Goal: Task Accomplishment & Management: Manage account settings

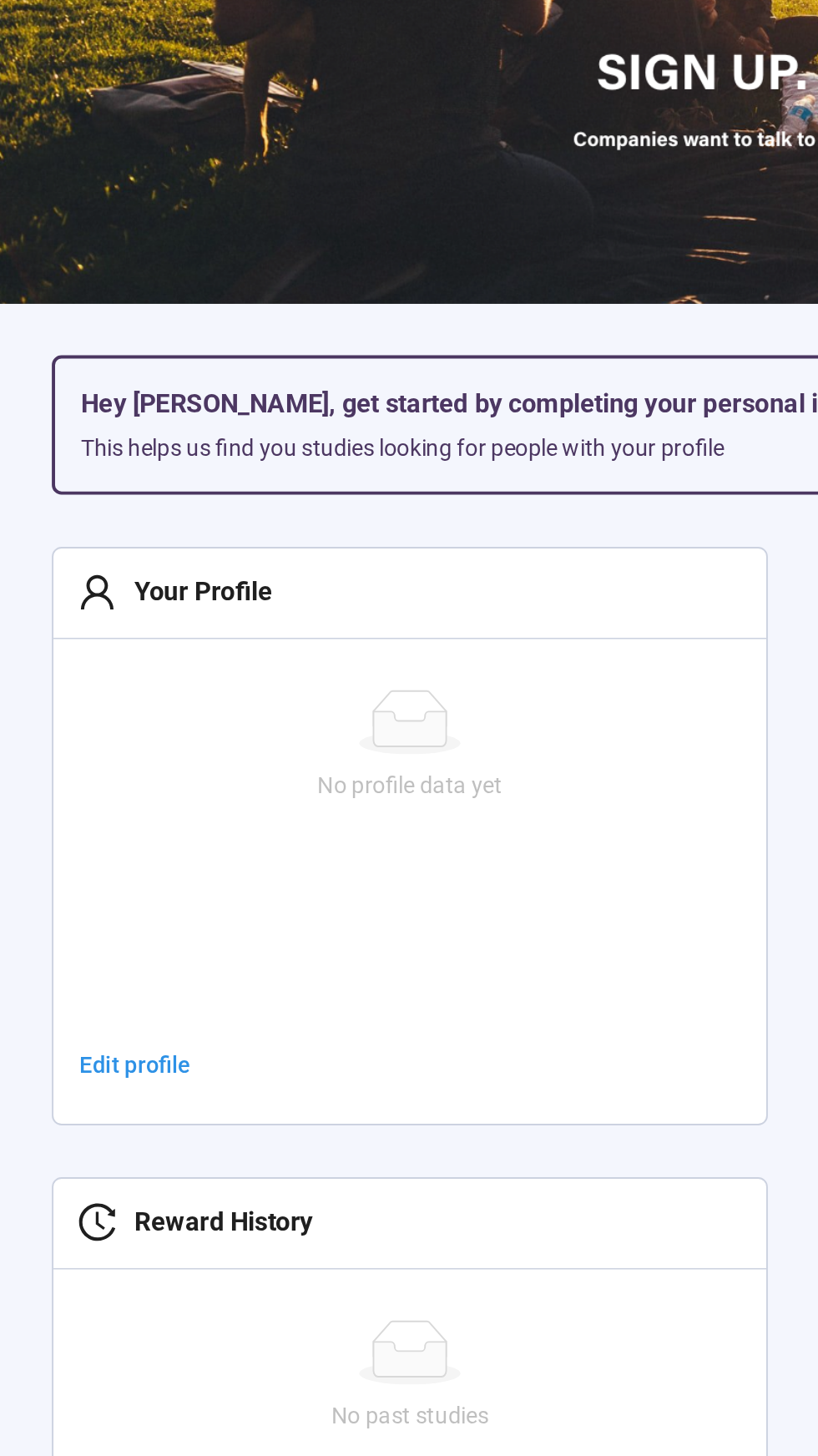
click at [104, 559] on div "Your Profile" at bounding box center [100, 563] width 81 height 21
click at [69, 808] on span "Edit profile" at bounding box center [70, 808] width 58 height 18
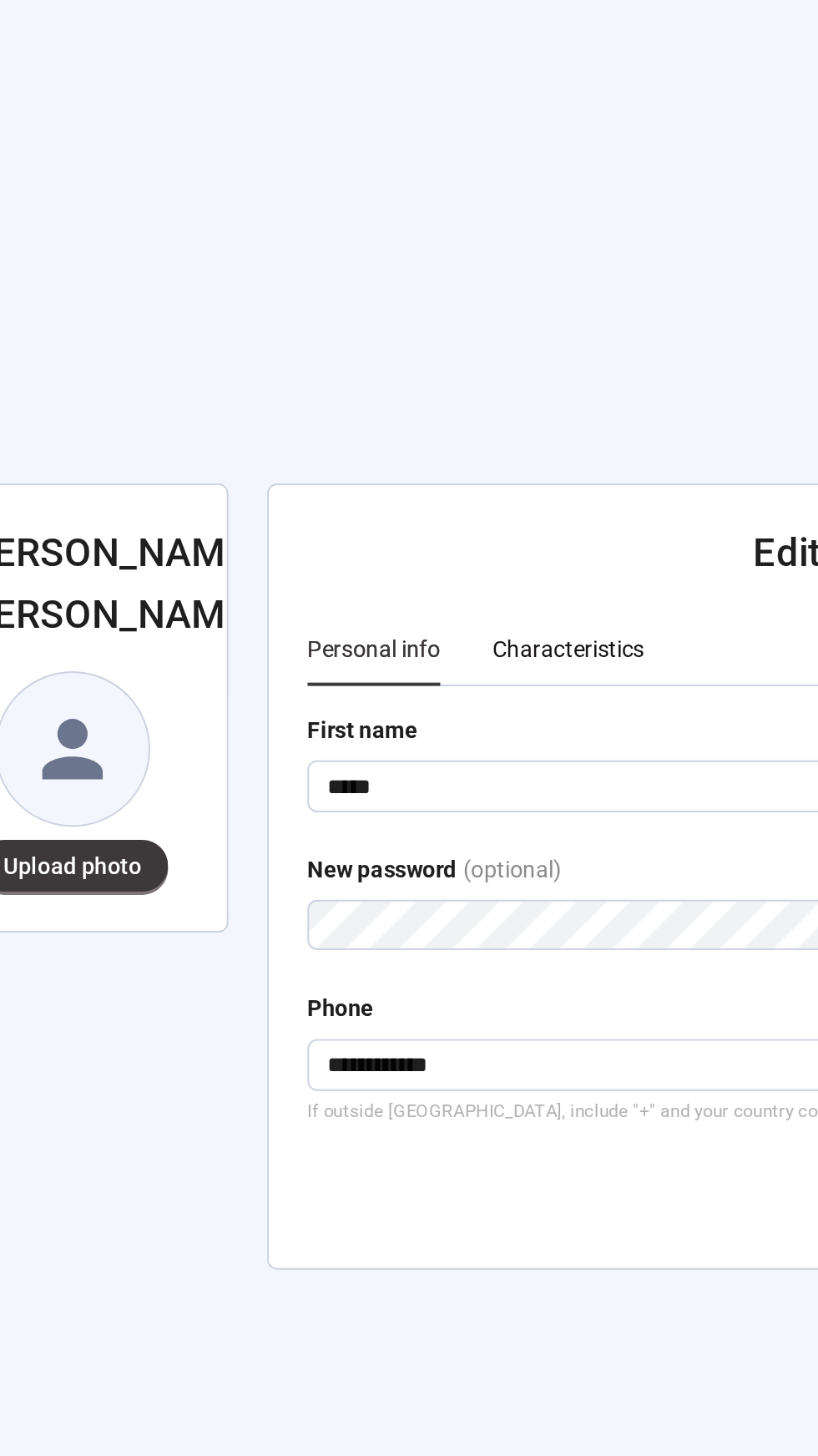
click at [360, 603] on div "Characteristics" at bounding box center [355, 593] width 79 height 18
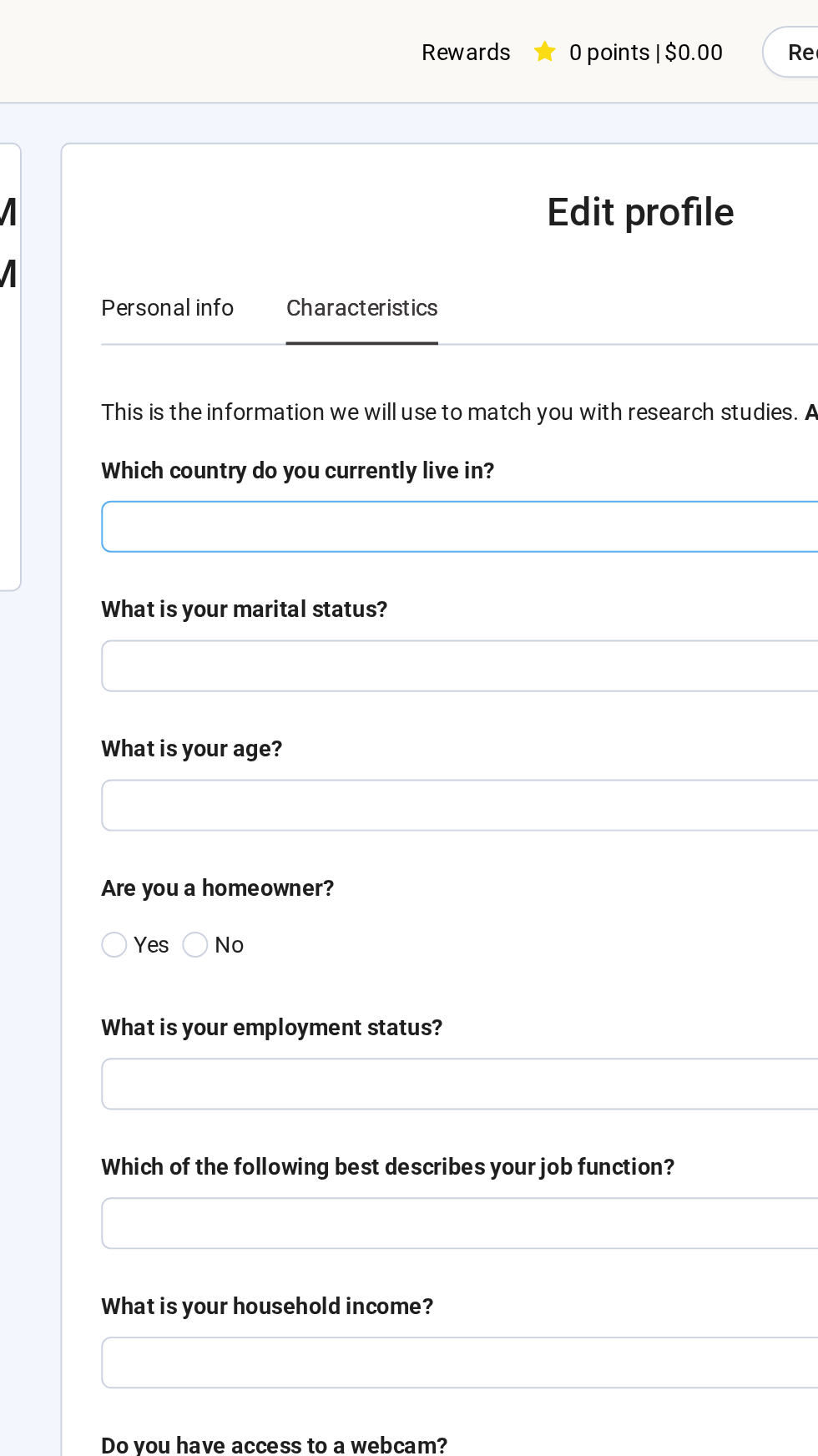
click at [252, 270] on input "search" at bounding box center [499, 271] width 536 height 25
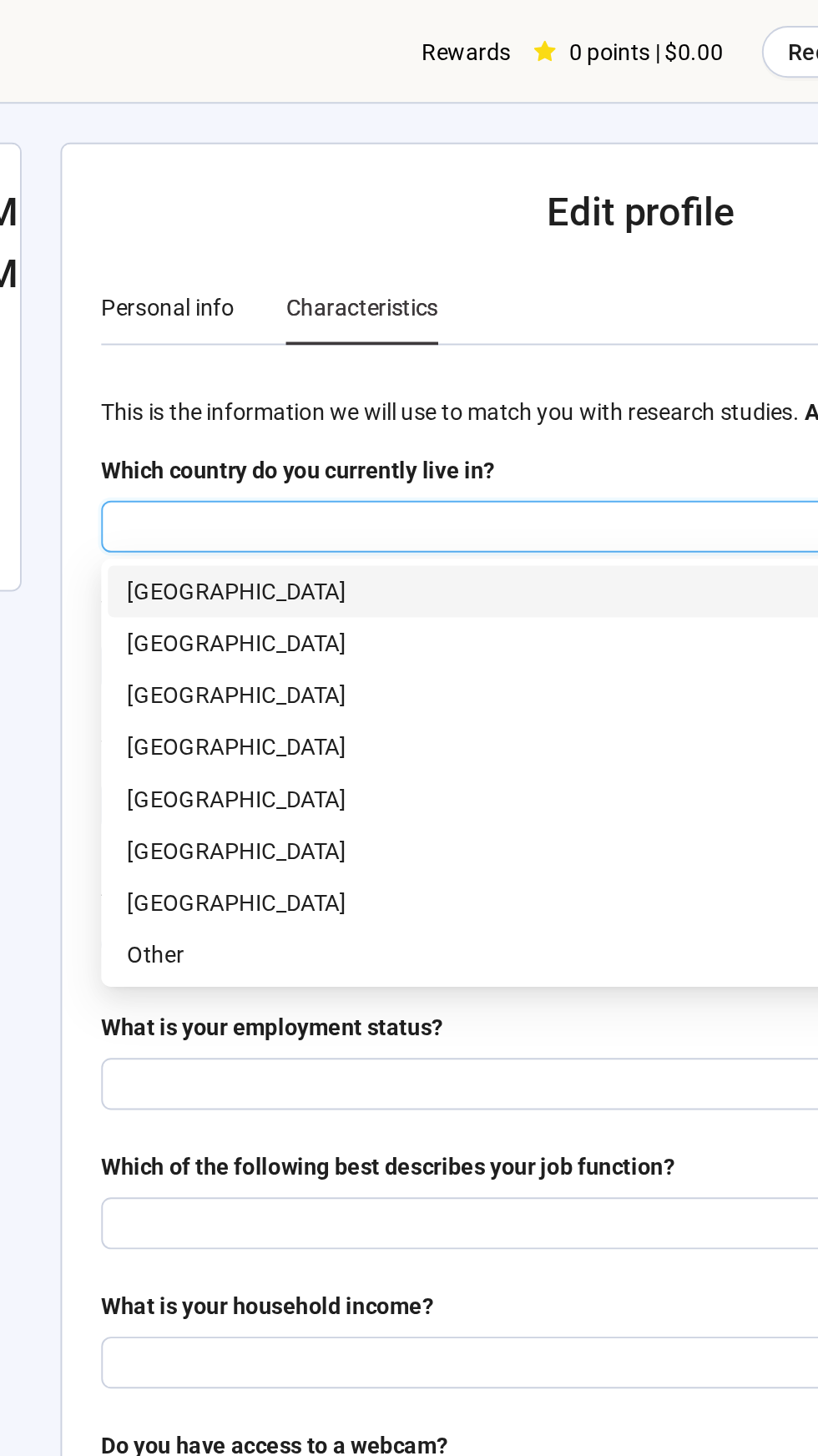
click at [288, 462] on p "[GEOGRAPHIC_DATA]" at bounding box center [500, 465] width 529 height 18
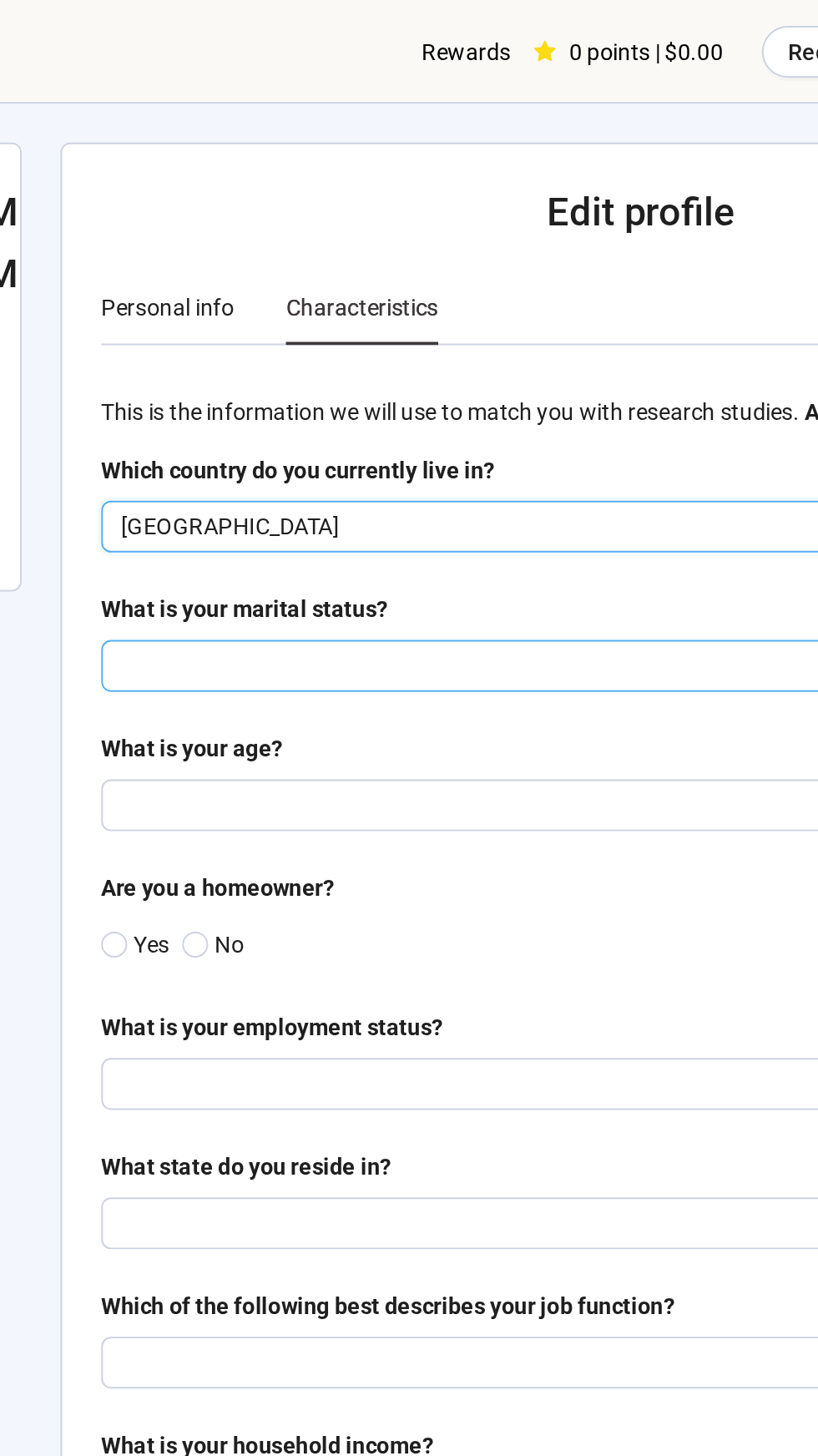
click at [337, 340] on input "search" at bounding box center [499, 342] width 536 height 25
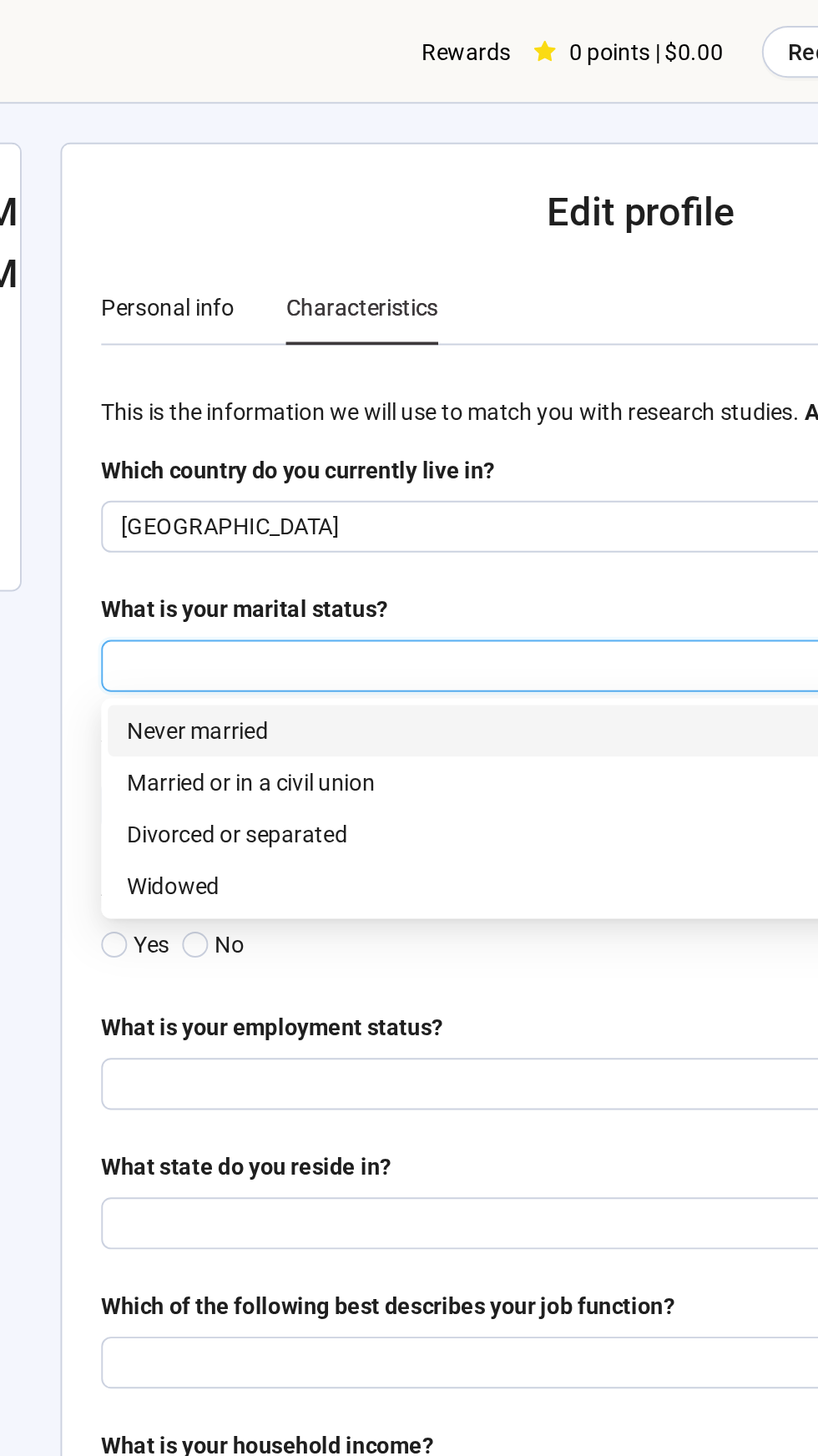
click at [283, 376] on p "Never married" at bounding box center [500, 376] width 529 height 18
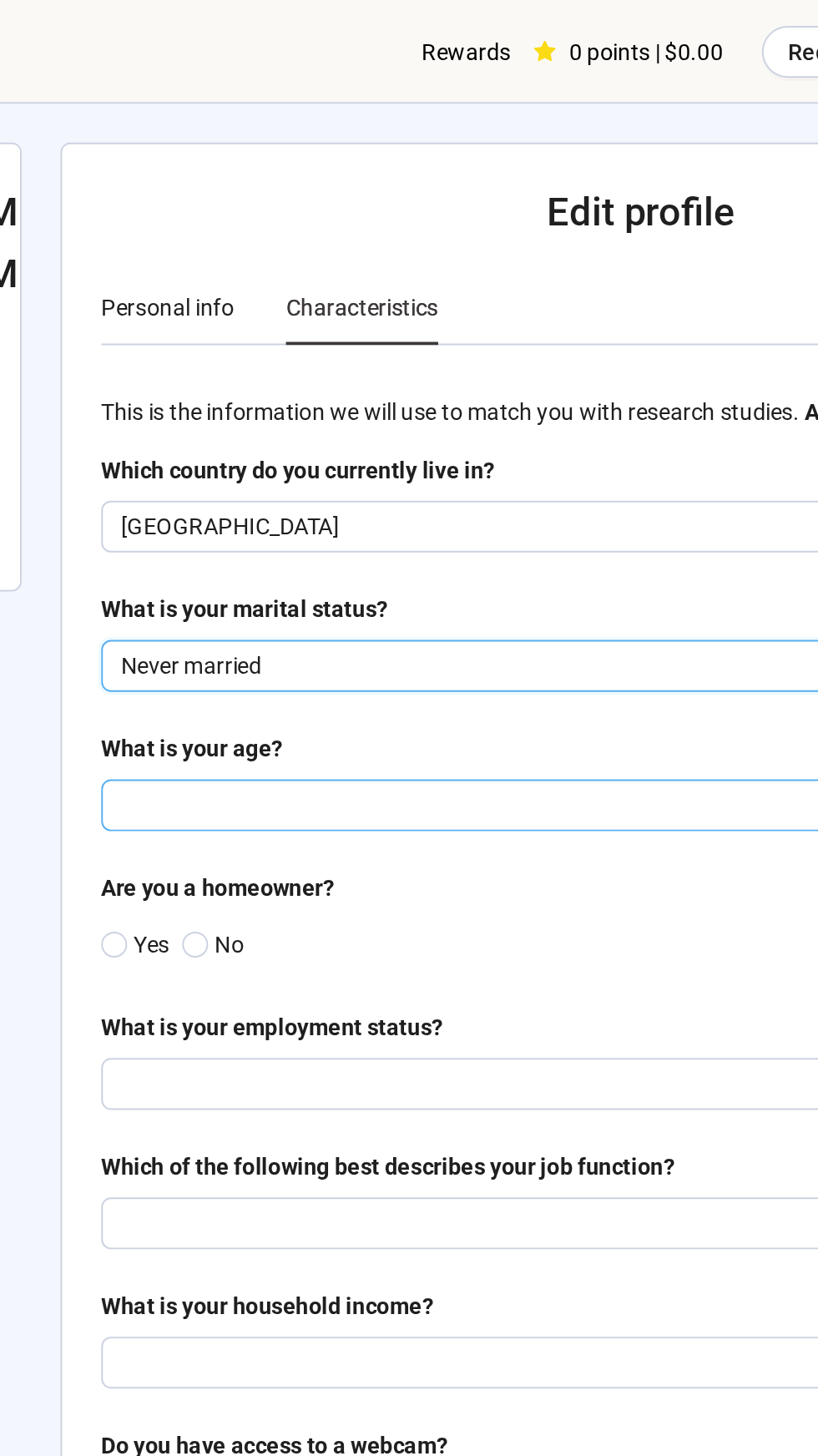
click at [296, 413] on input "search" at bounding box center [499, 414] width 536 height 25
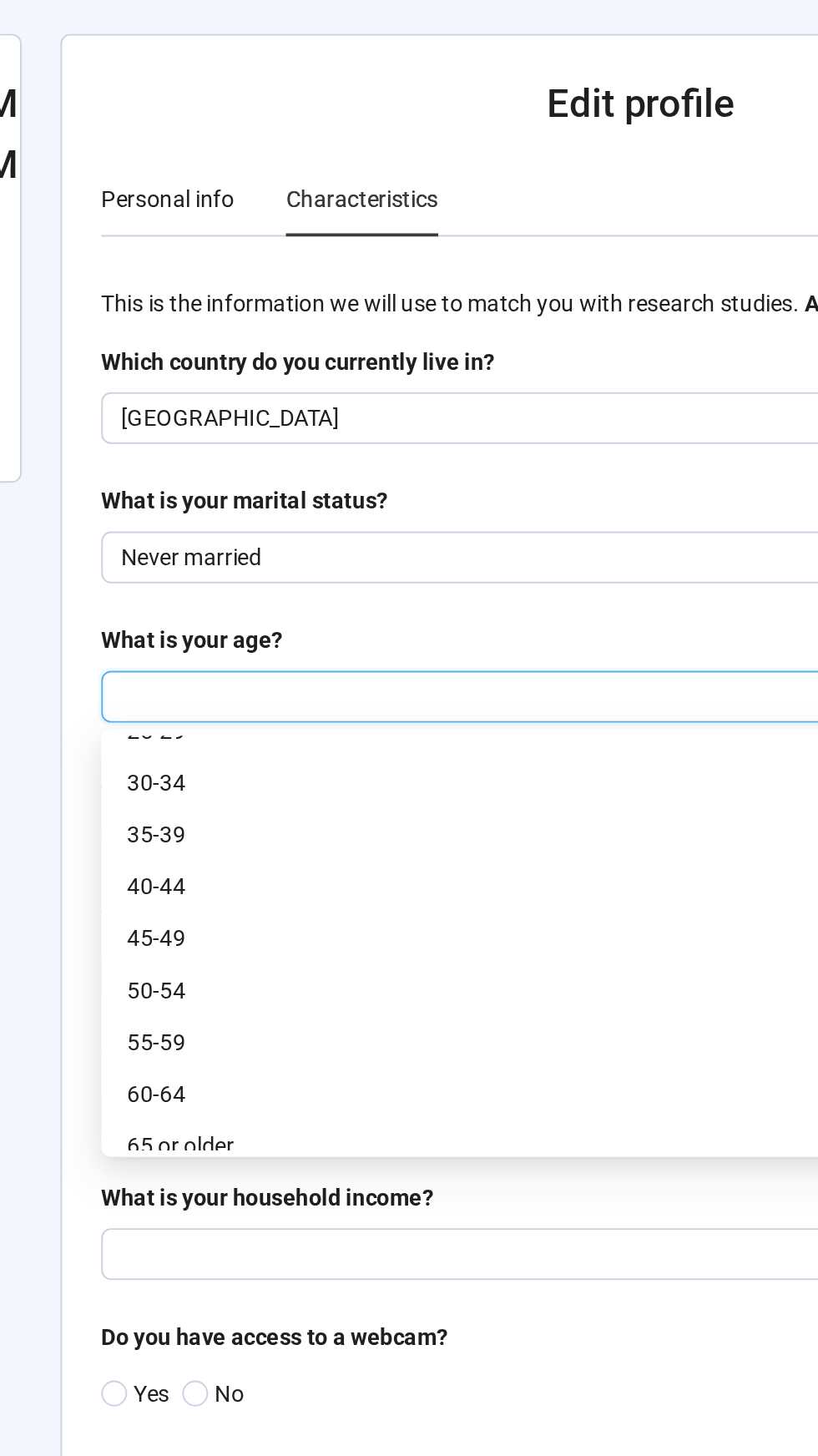
scroll to position [55, 0]
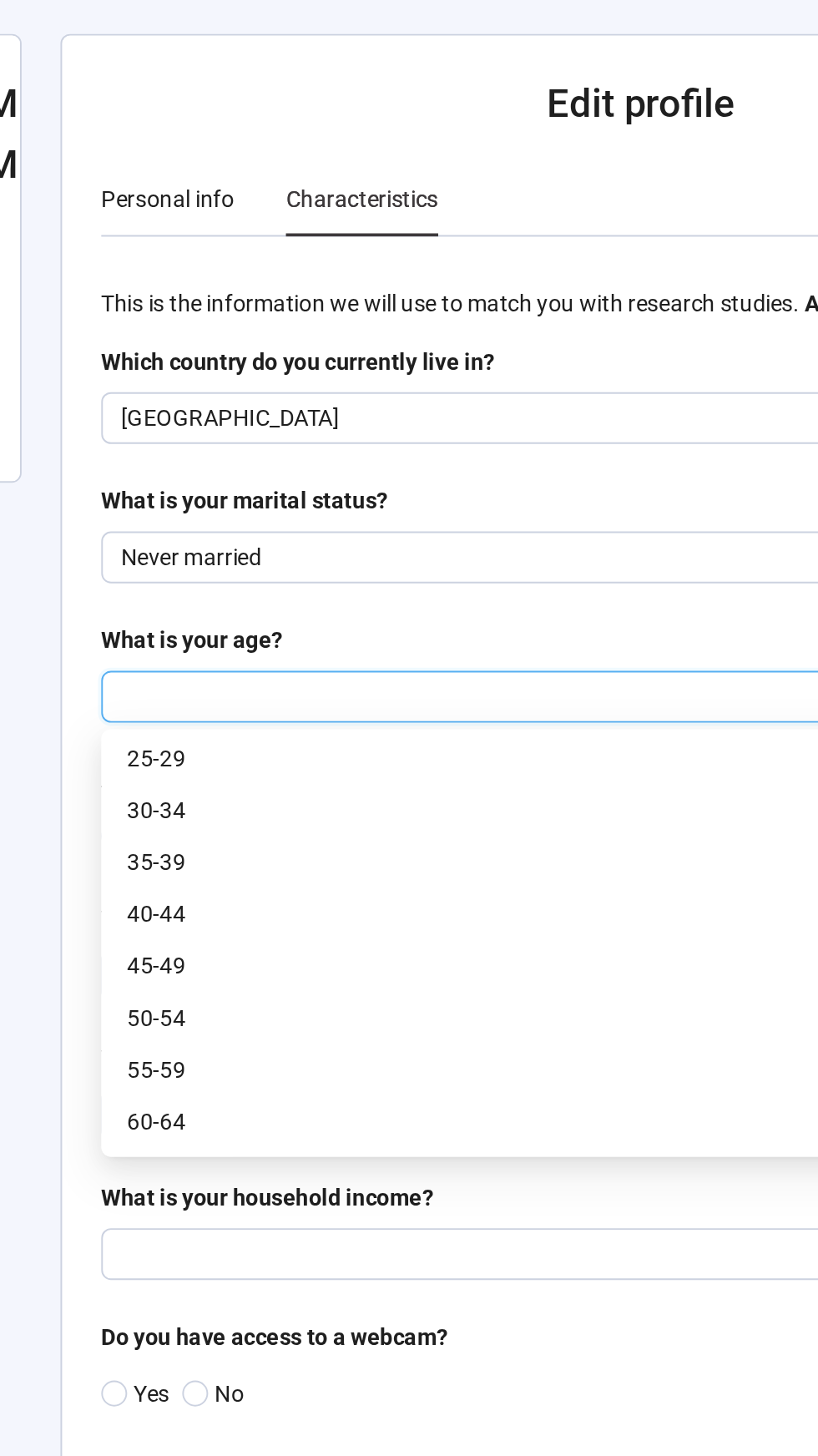
click at [248, 628] on p "60-64" at bounding box center [500, 634] width 529 height 18
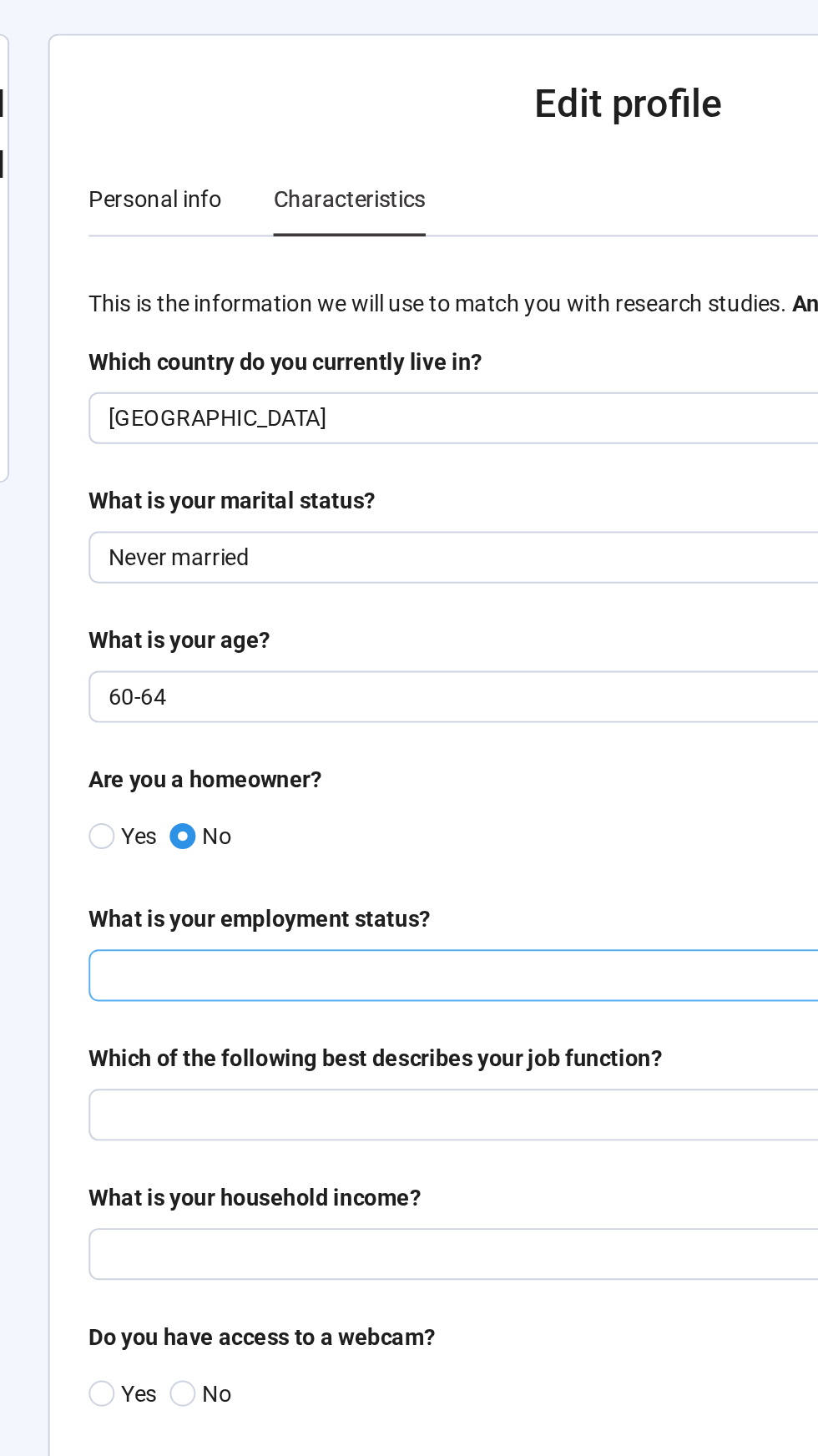
click at [291, 558] on input "search" at bounding box center [499, 558] width 536 height 25
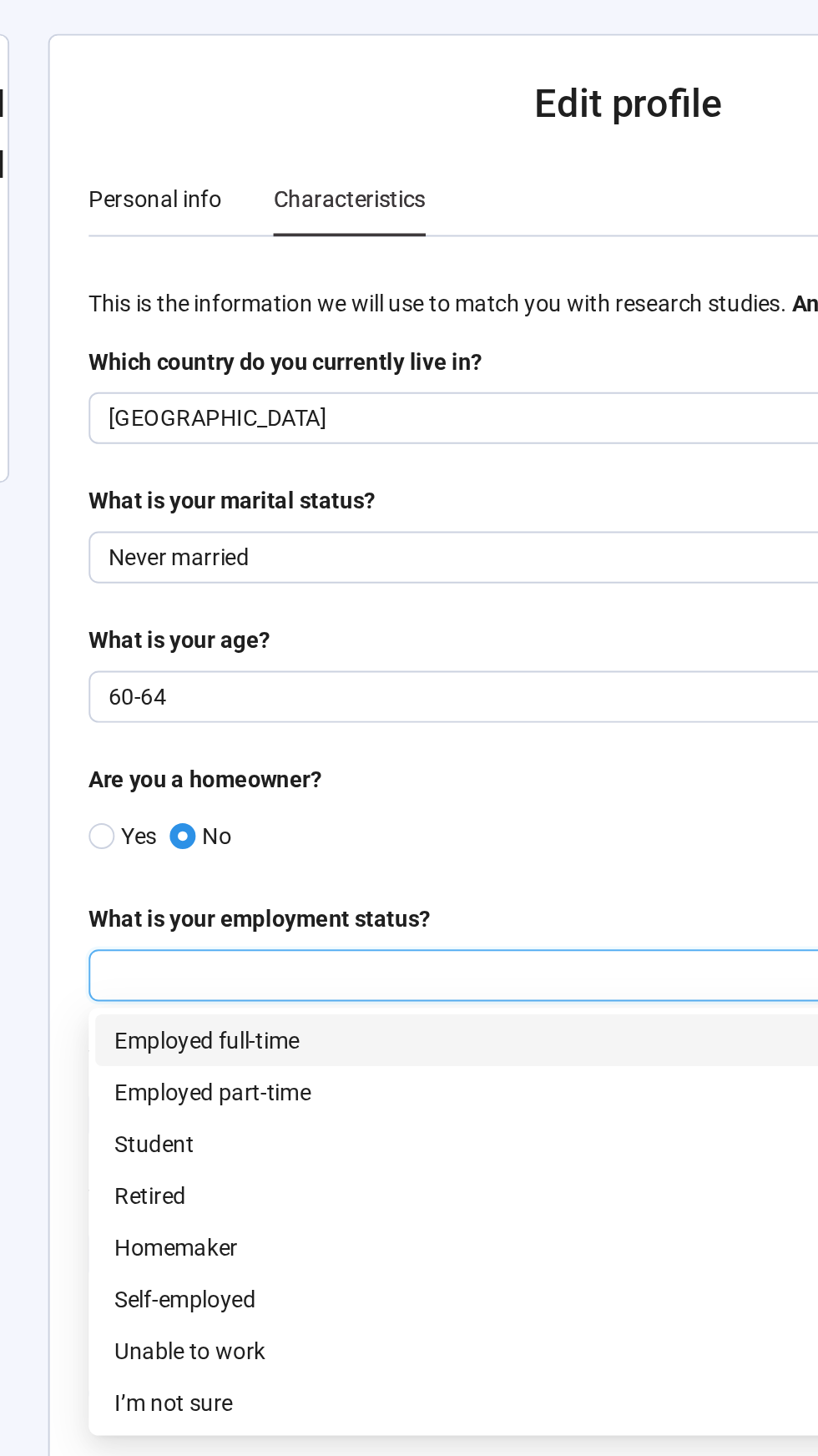
click at [247, 662] on div "Retired" at bounding box center [500, 672] width 549 height 27
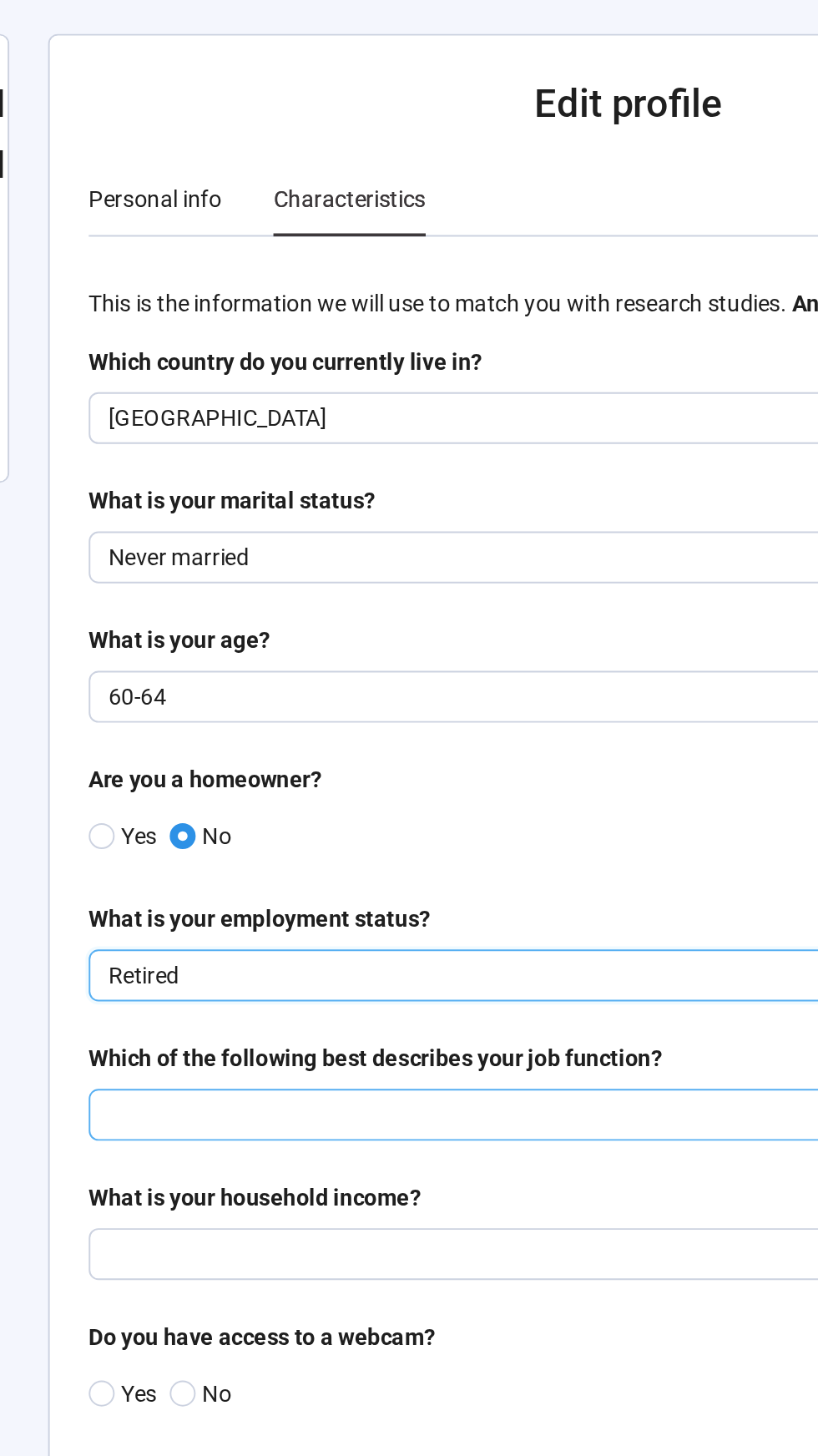
click at [390, 618] on input "search" at bounding box center [499, 630] width 536 height 25
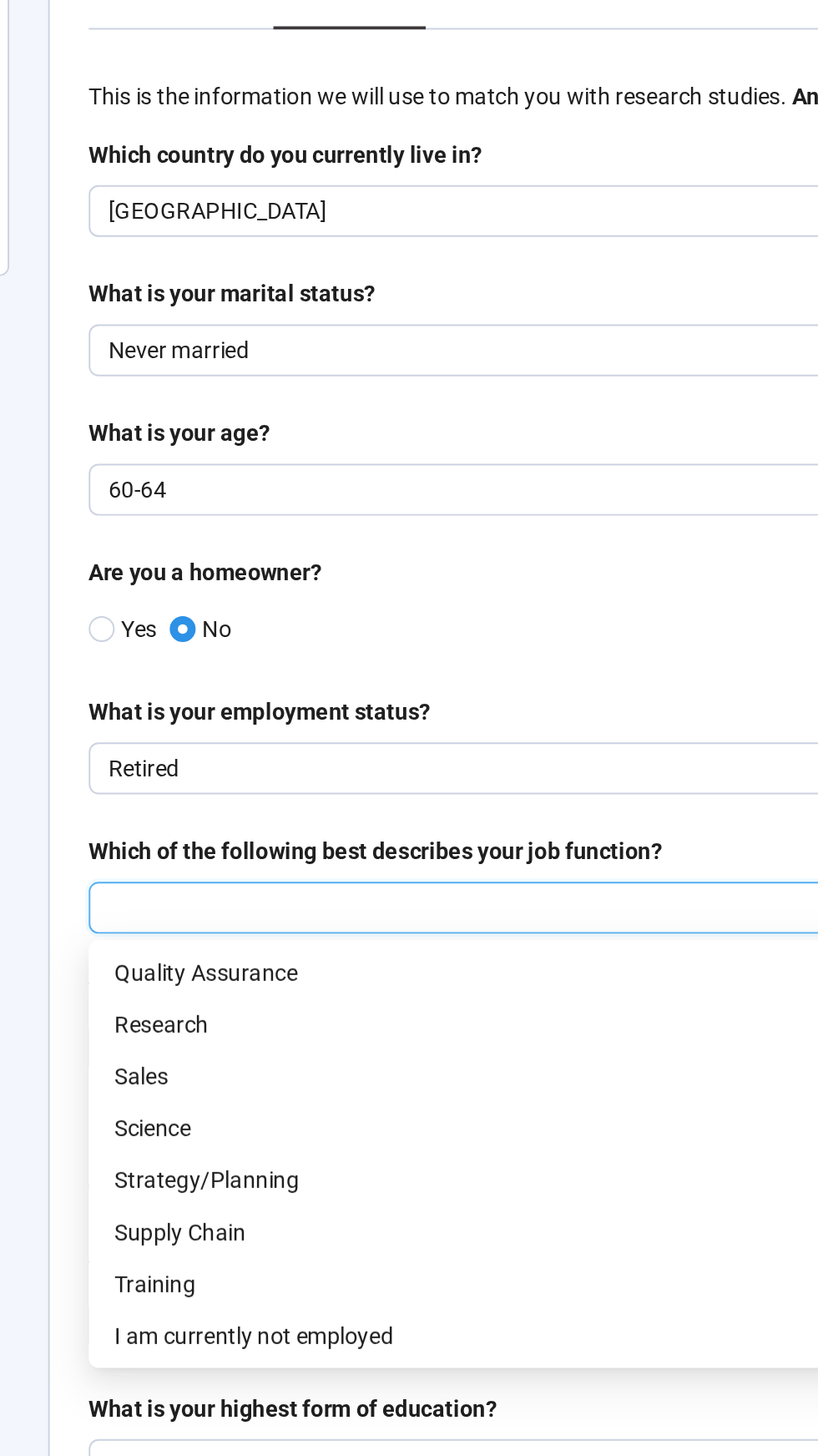
scroll to position [775, 0]
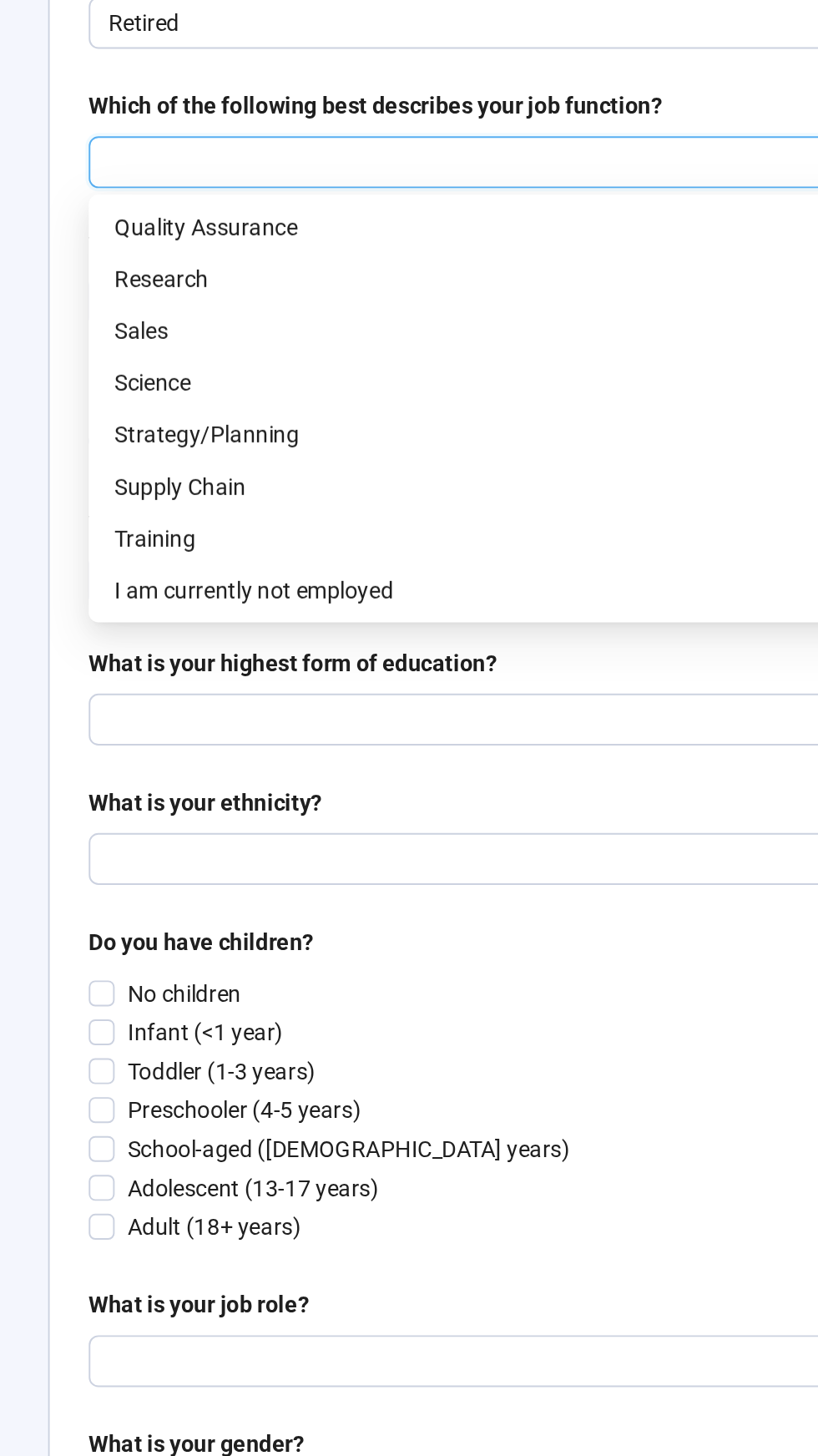
click at [347, 846] on p "I am currently not employed" at bounding box center [500, 851] width 529 height 18
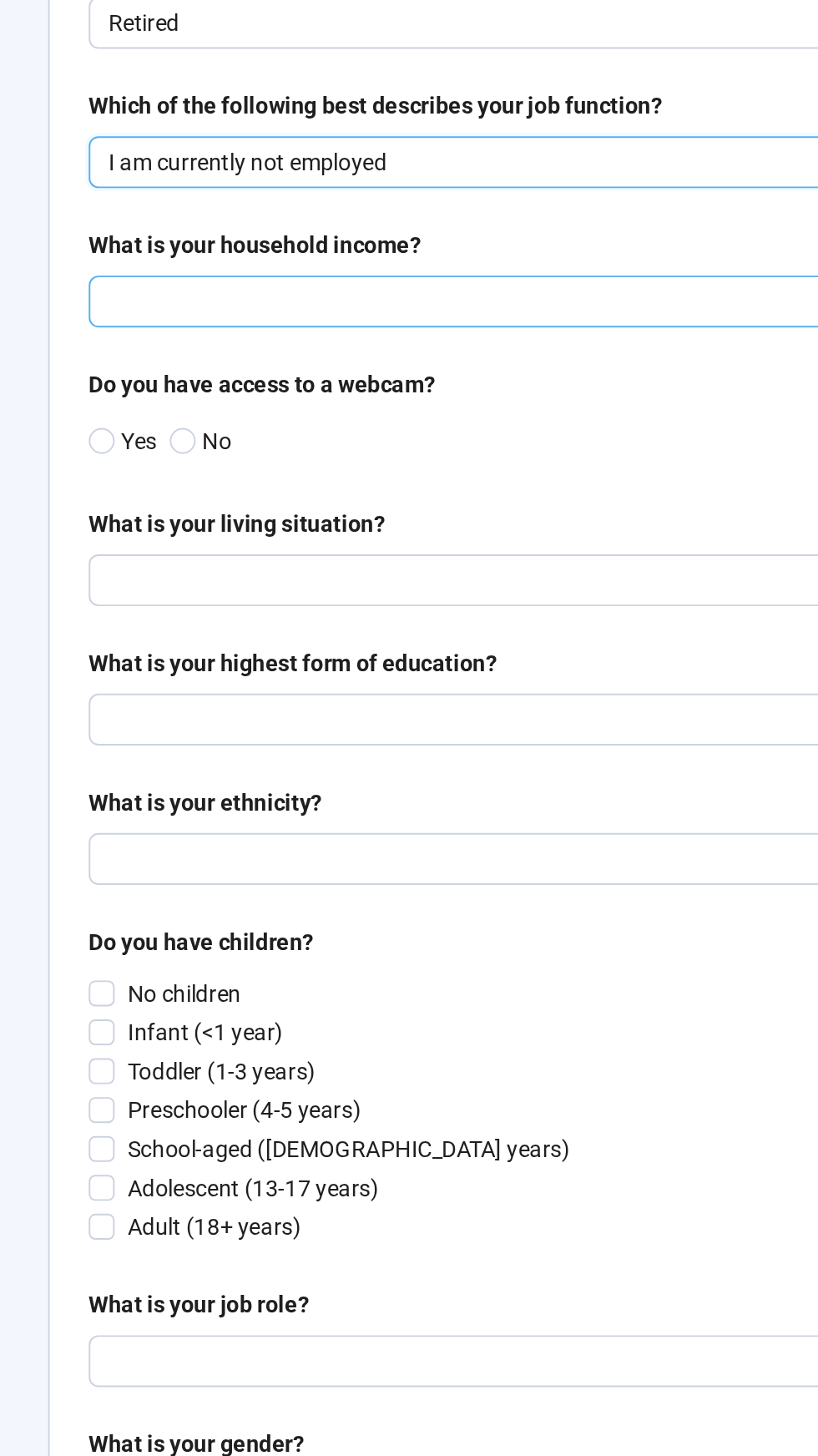
click at [354, 693] on input "search" at bounding box center [499, 702] width 536 height 25
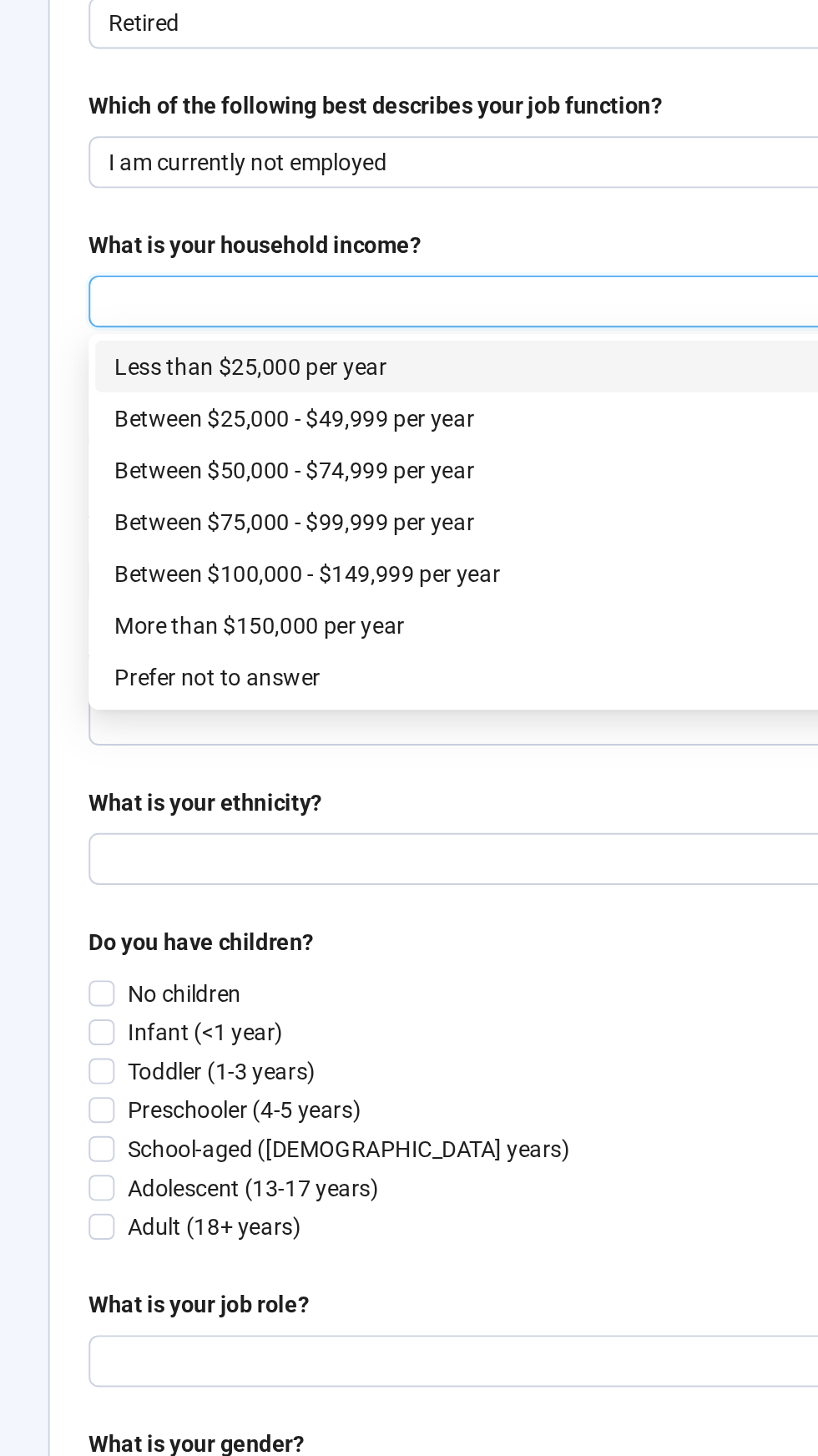
click at [394, 782] on p "Between $50,000 - $74,999 per year" at bounding box center [500, 789] width 529 height 18
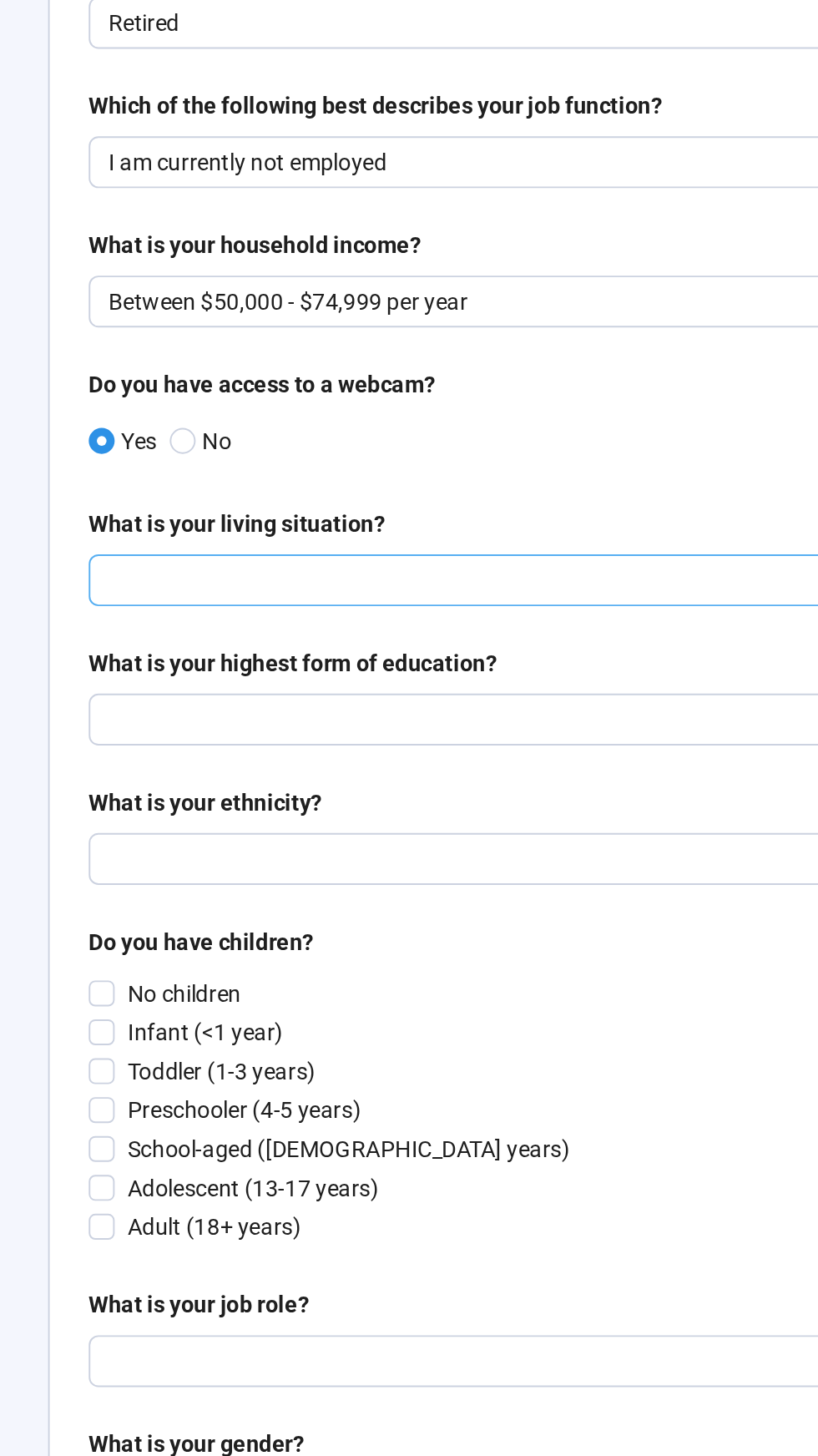
click at [293, 838] on input "search" at bounding box center [499, 845] width 536 height 25
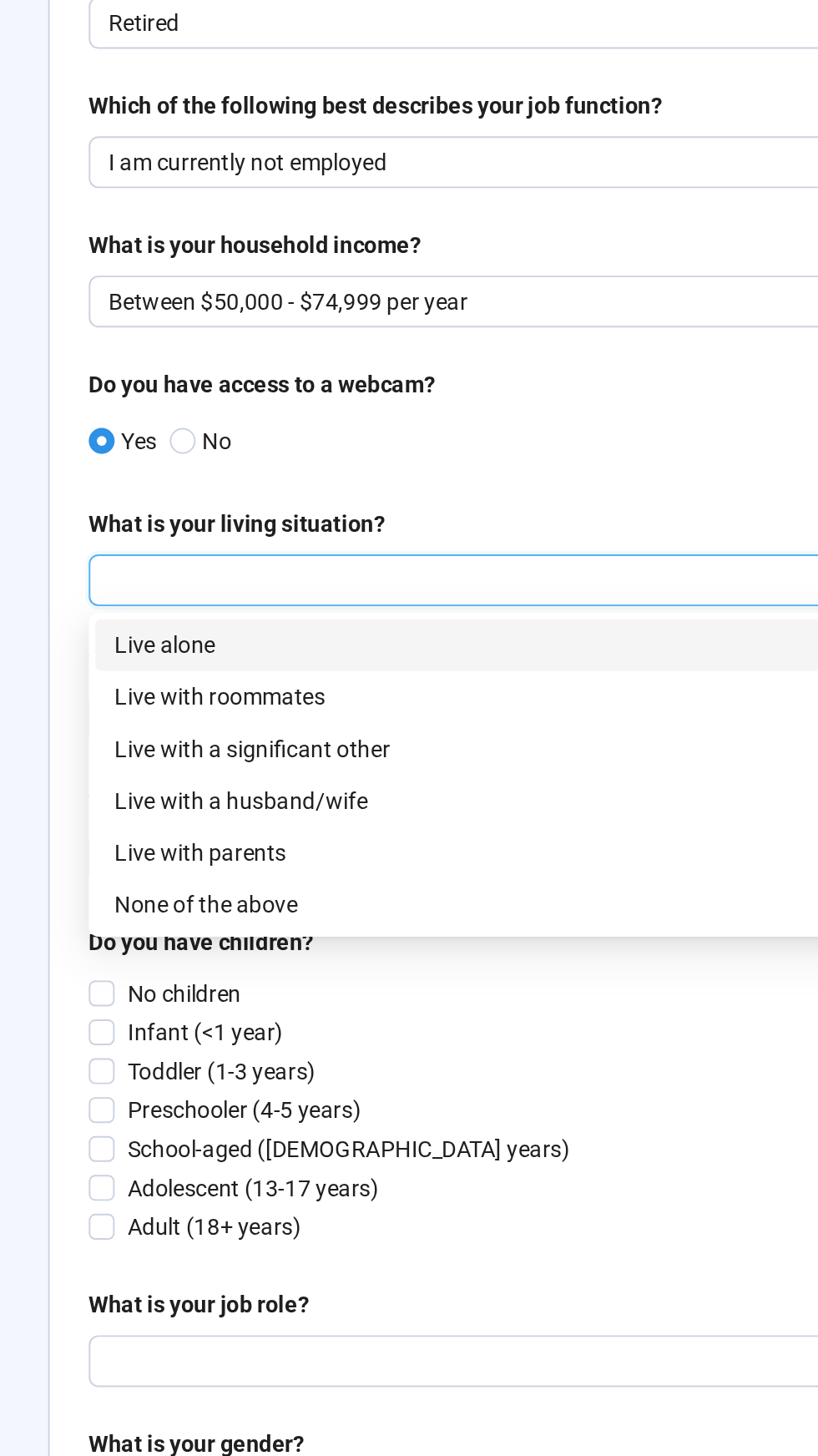
click at [266, 870] on p "Live alone" at bounding box center [500, 879] width 529 height 18
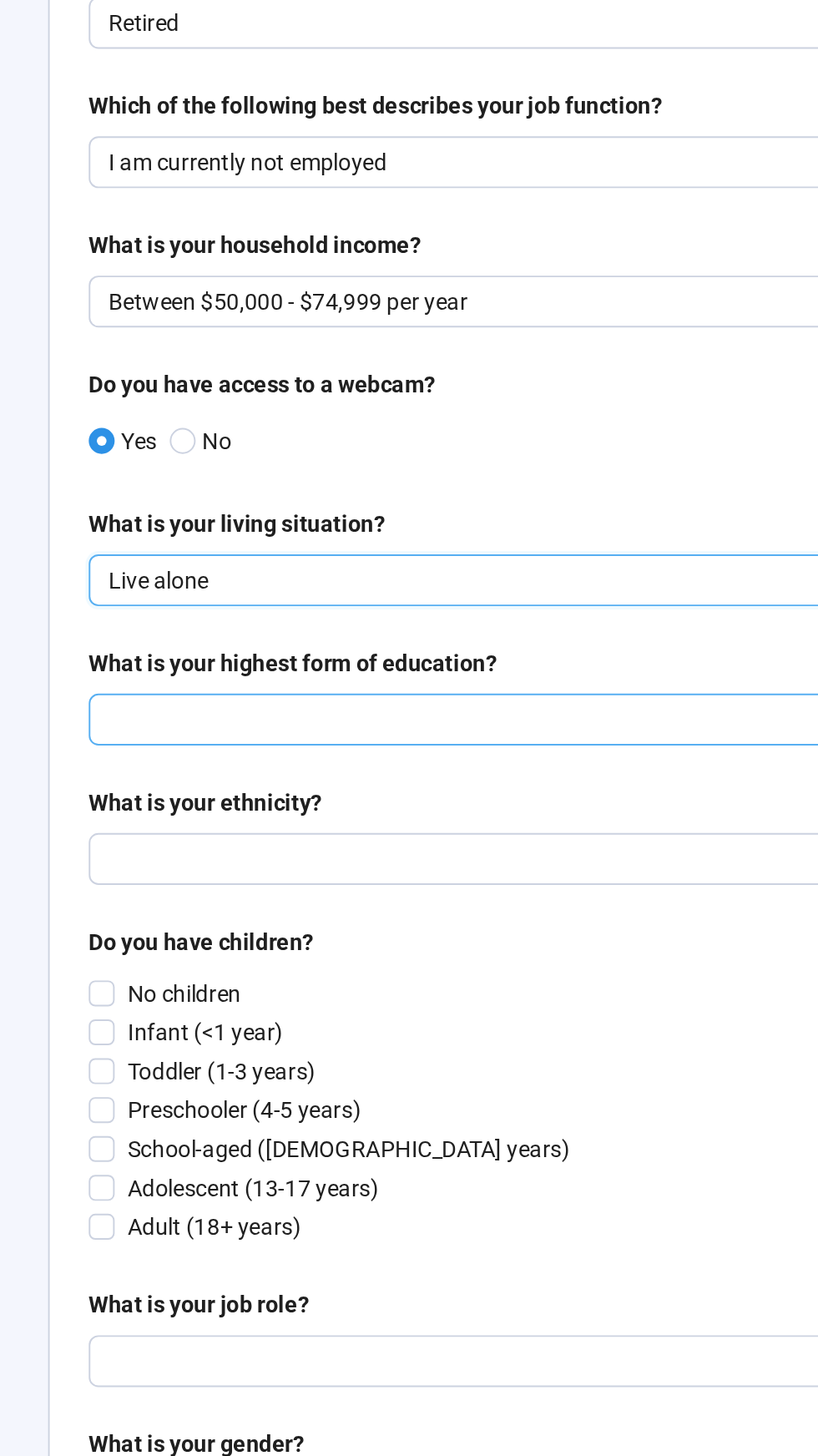
click at [398, 908] on input "search" at bounding box center [499, 918] width 536 height 25
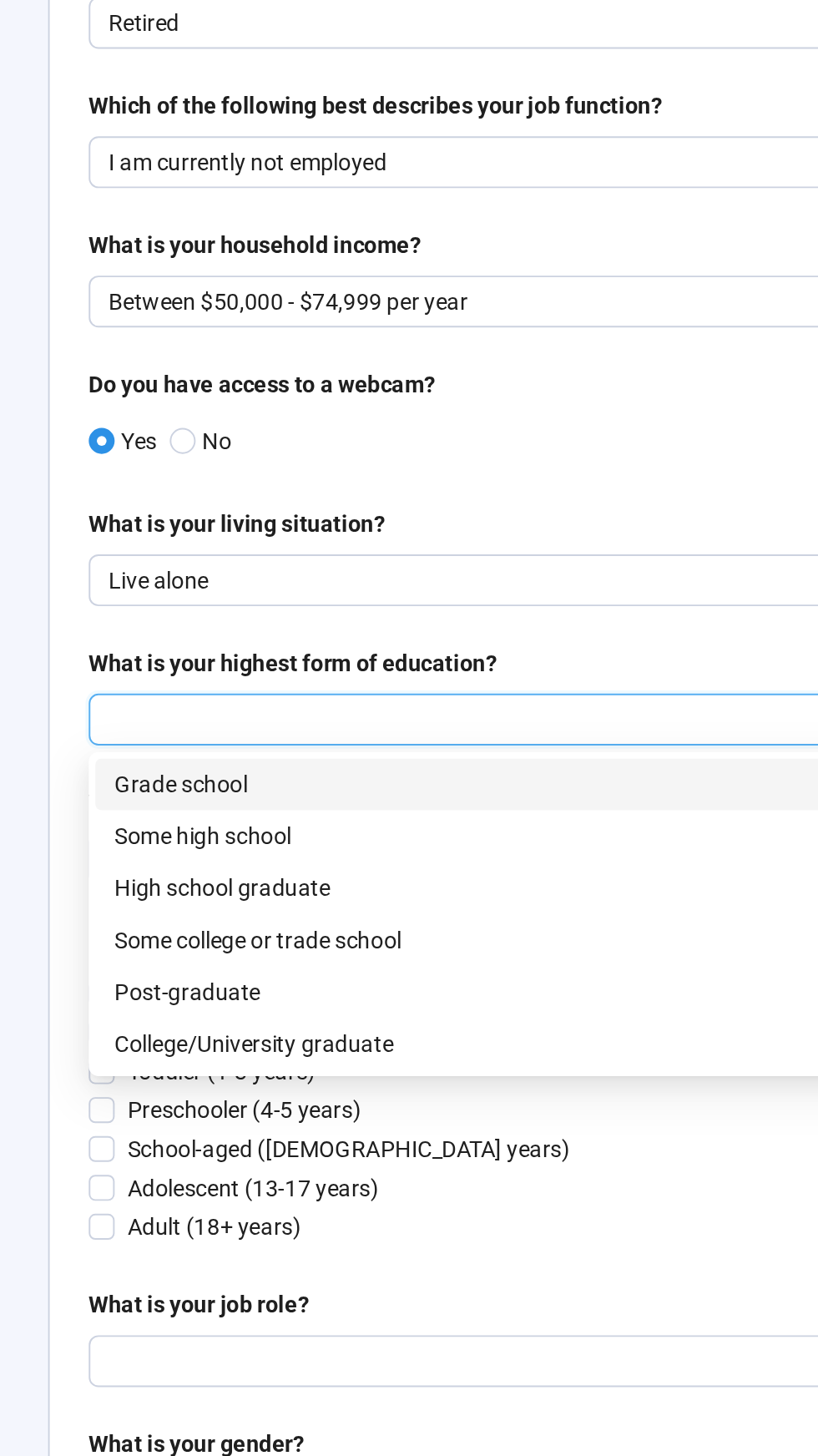
click at [314, 1014] on div "High school graduate" at bounding box center [500, 1004] width 549 height 27
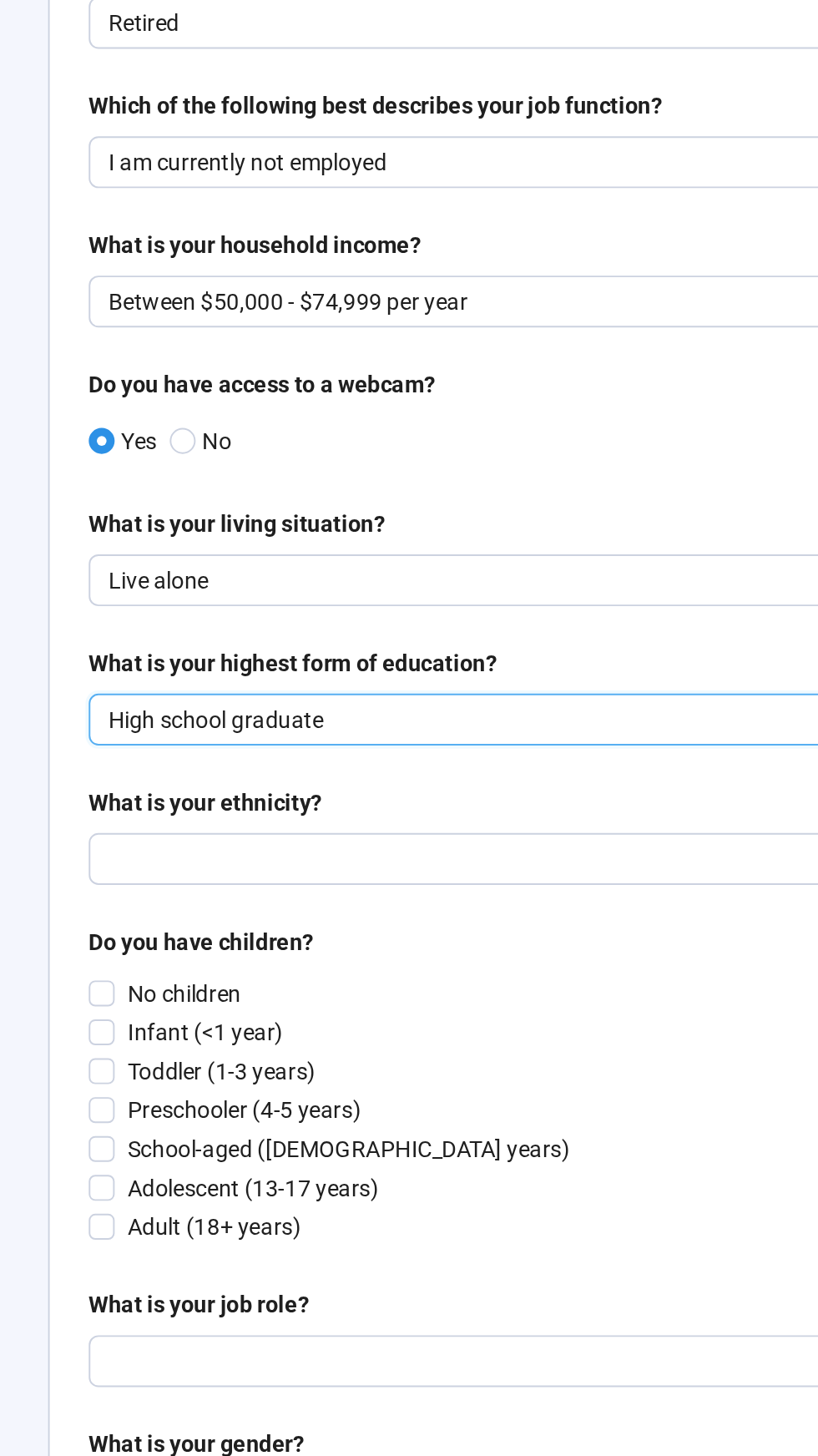
click at [355, 906] on p "High school graduate" at bounding box center [492, 918] width 521 height 25
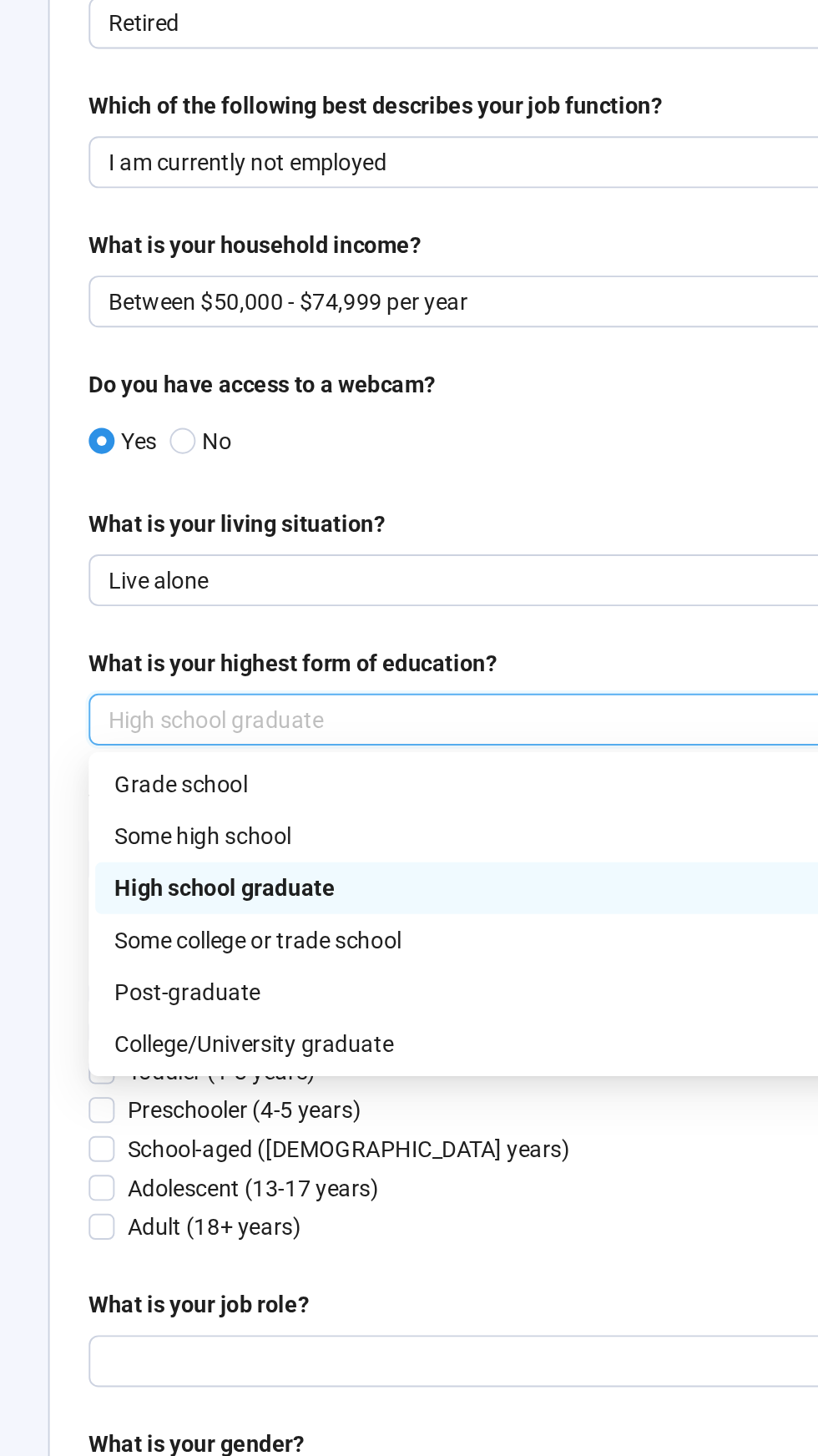
click at [343, 1027] on p "Some college or trade school" at bounding box center [500, 1031] width 529 height 18
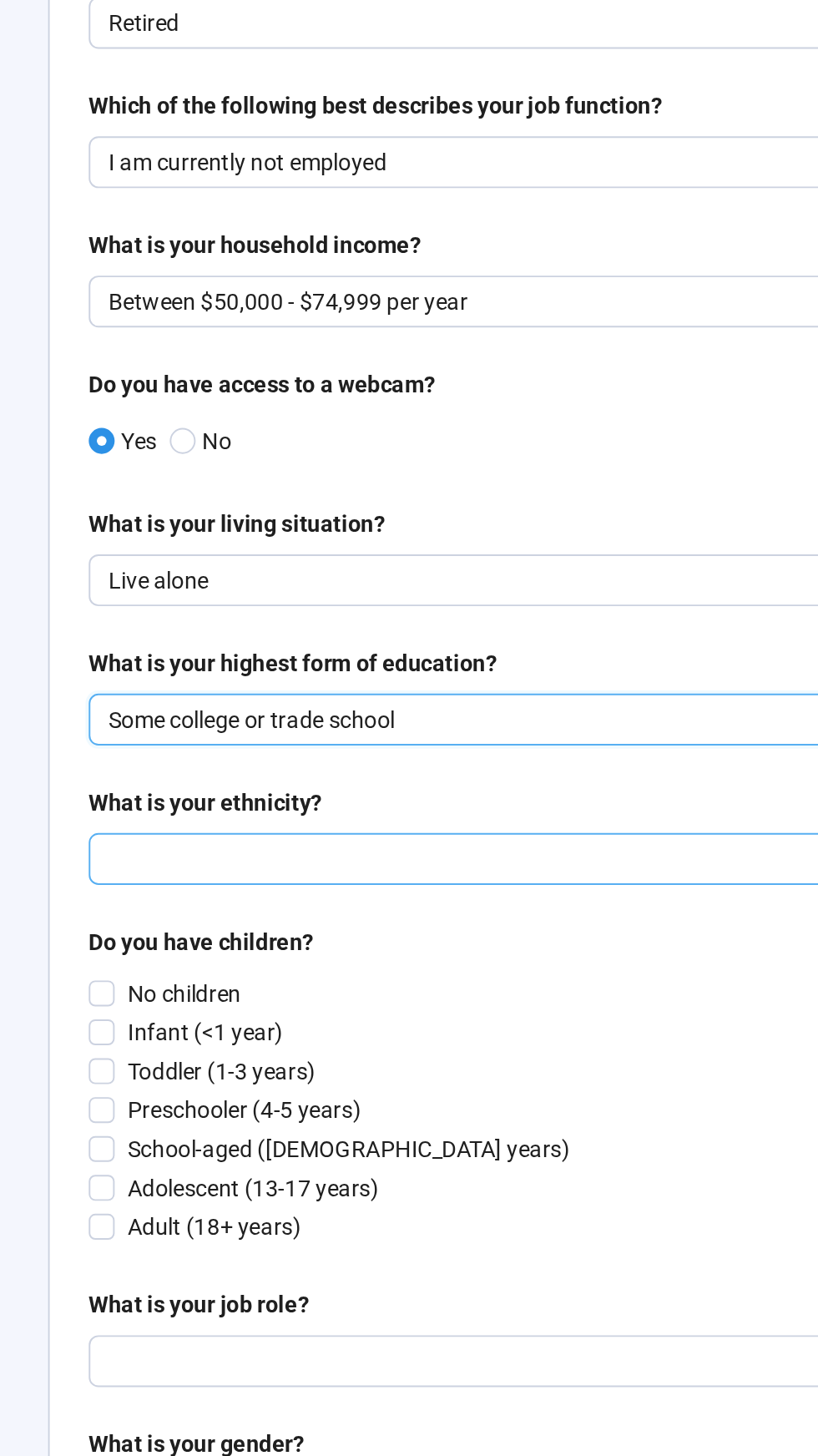
click at [328, 982] on input "search" at bounding box center [499, 989] width 536 height 25
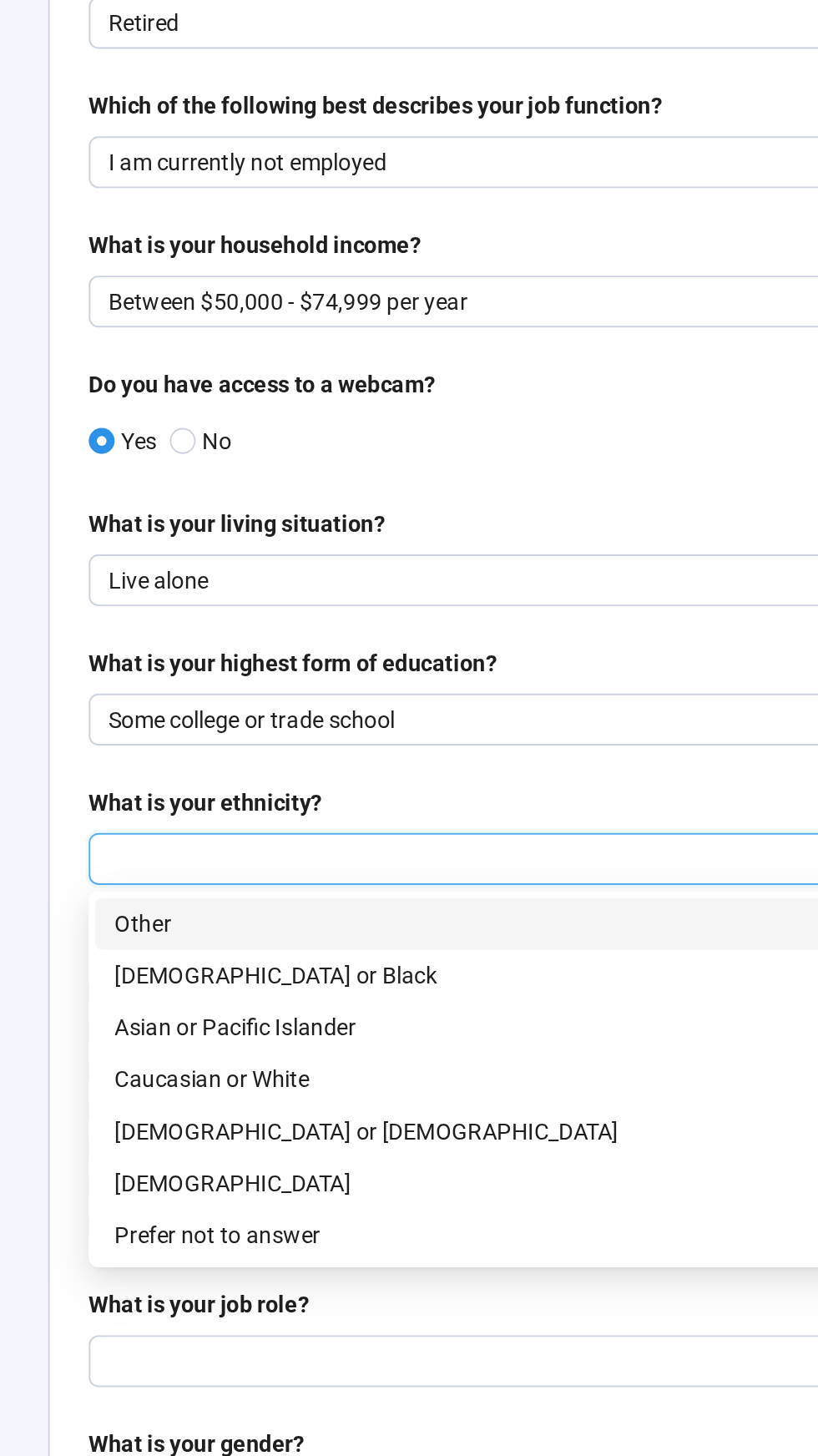
click at [350, 1040] on p "[DEMOGRAPHIC_DATA] or Black" at bounding box center [500, 1049] width 529 height 18
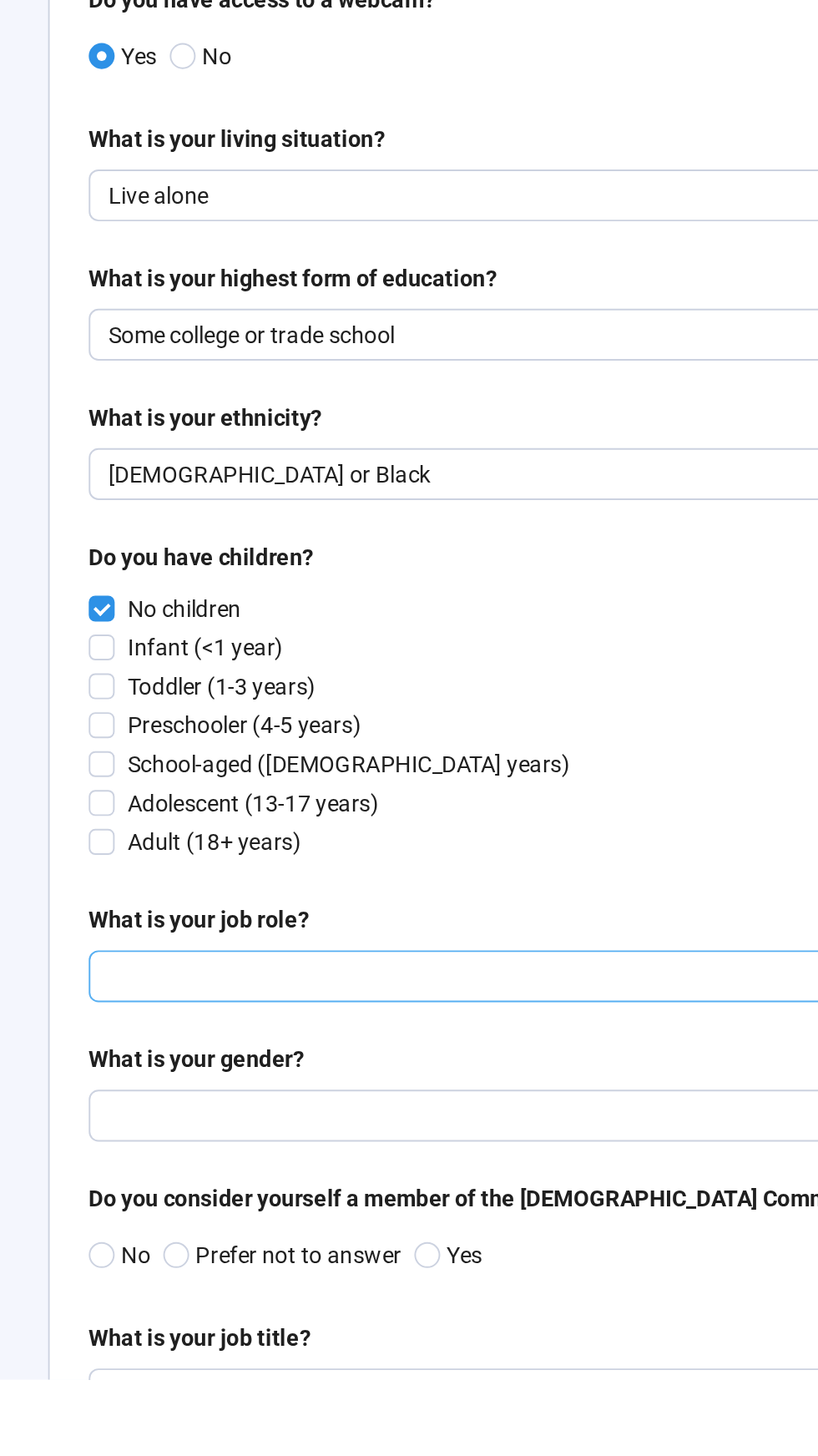
click at [357, 1243] on input "search" at bounding box center [499, 1248] width 536 height 25
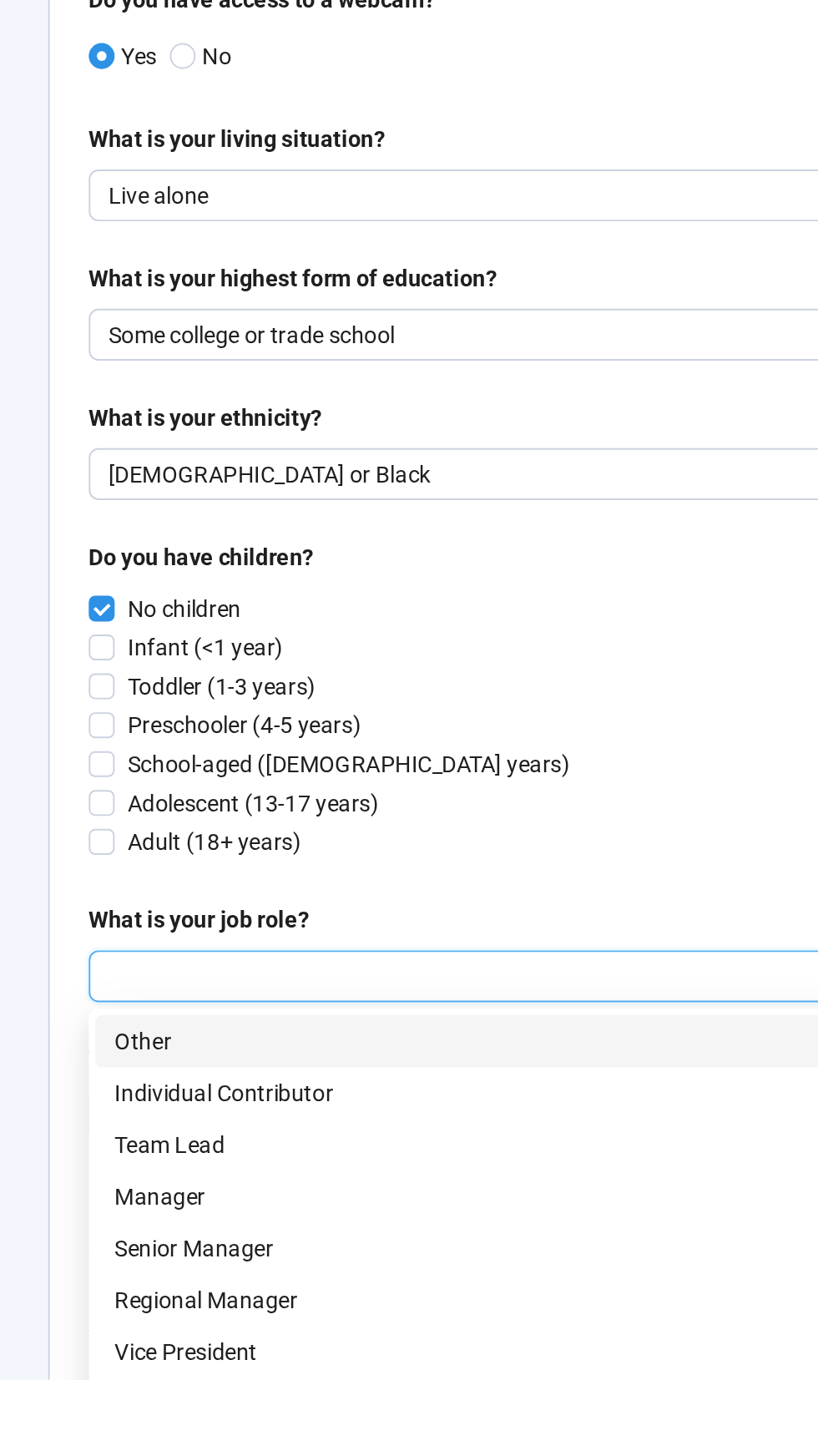
click at [255, 1276] on p "Other" at bounding box center [500, 1282] width 529 height 18
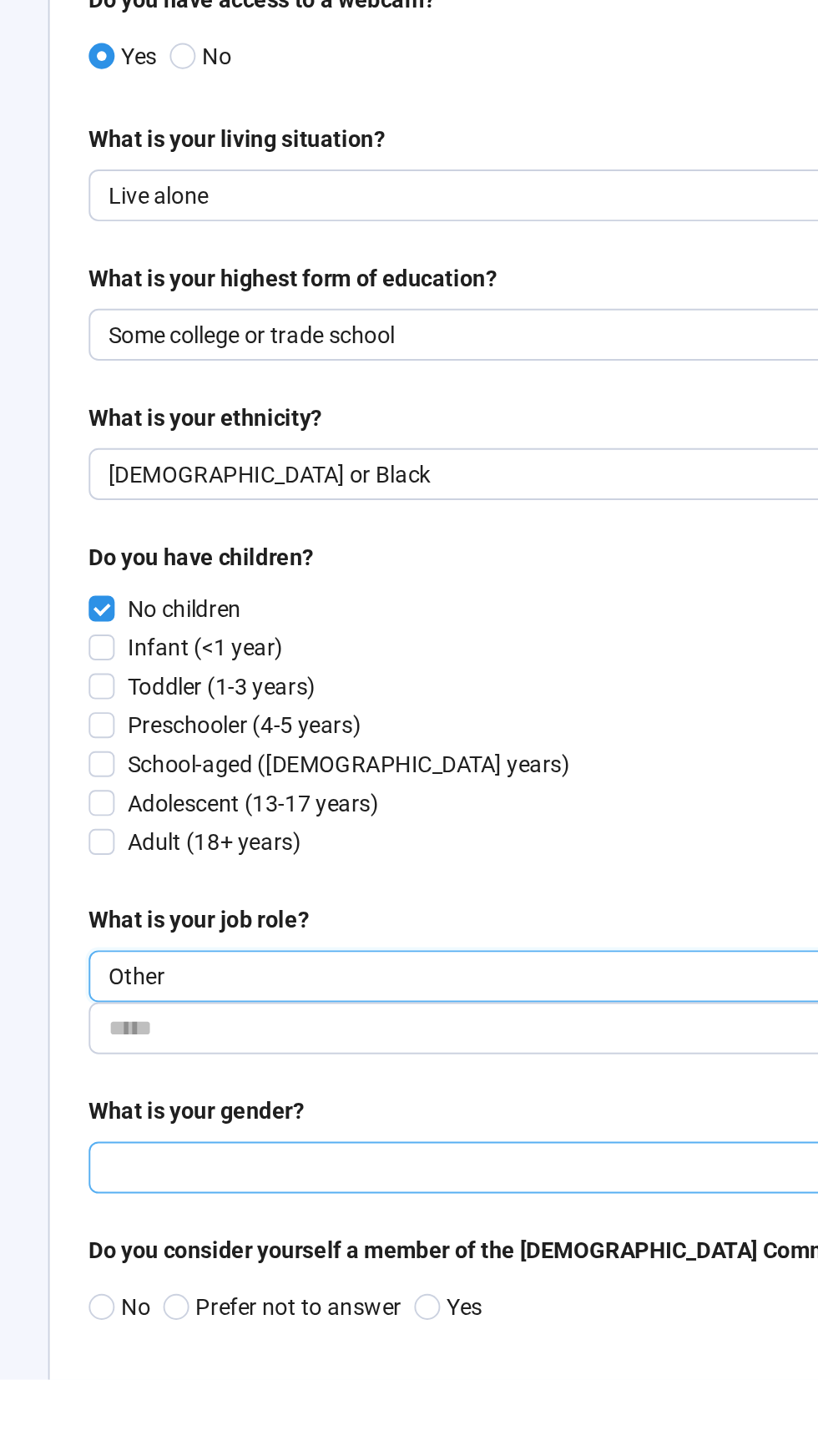
click at [267, 1342] on input "search" at bounding box center [499, 1347] width 536 height 25
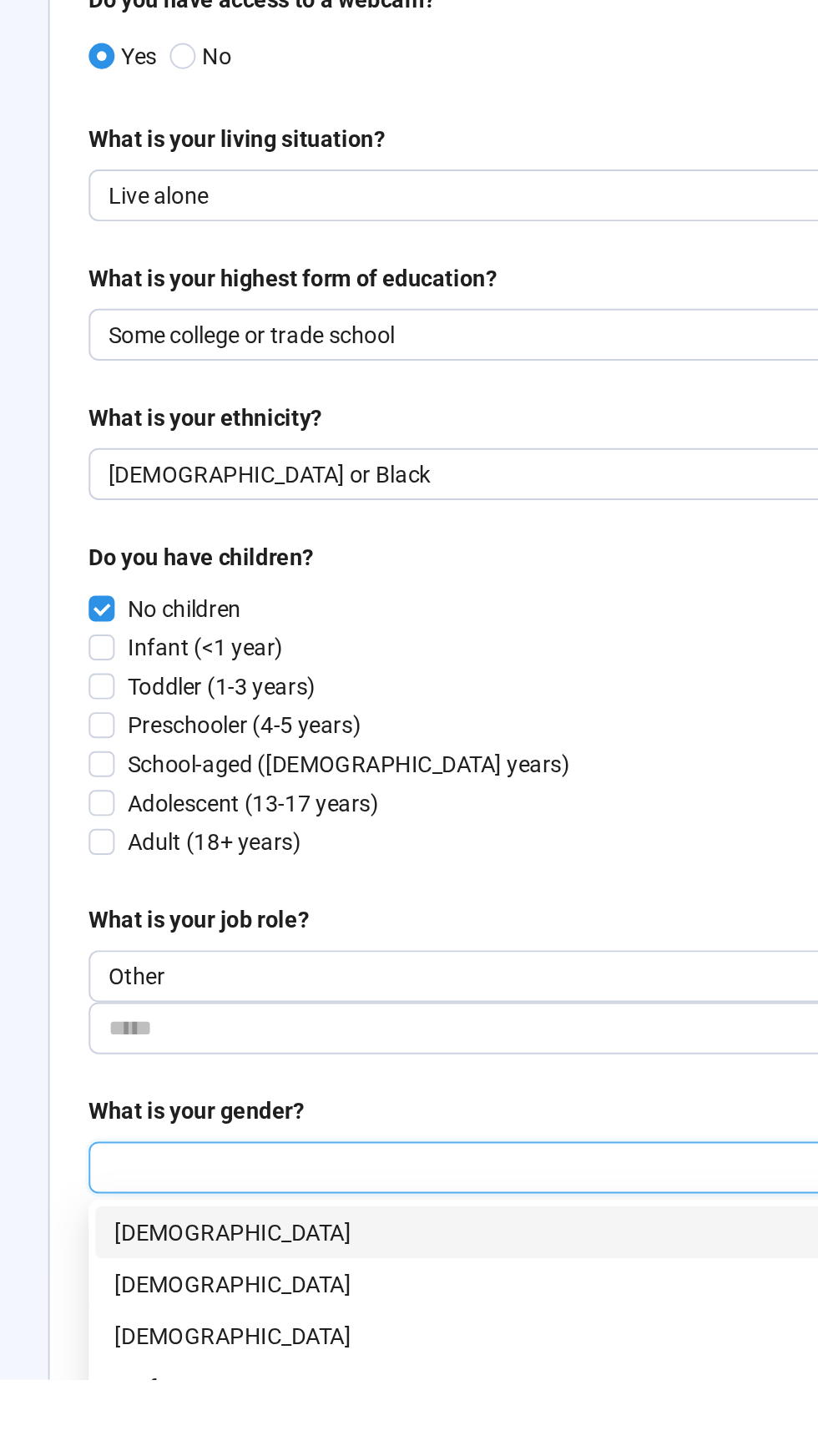
click at [262, 1403] on p "[DEMOGRAPHIC_DATA]" at bounding box center [500, 1407] width 529 height 18
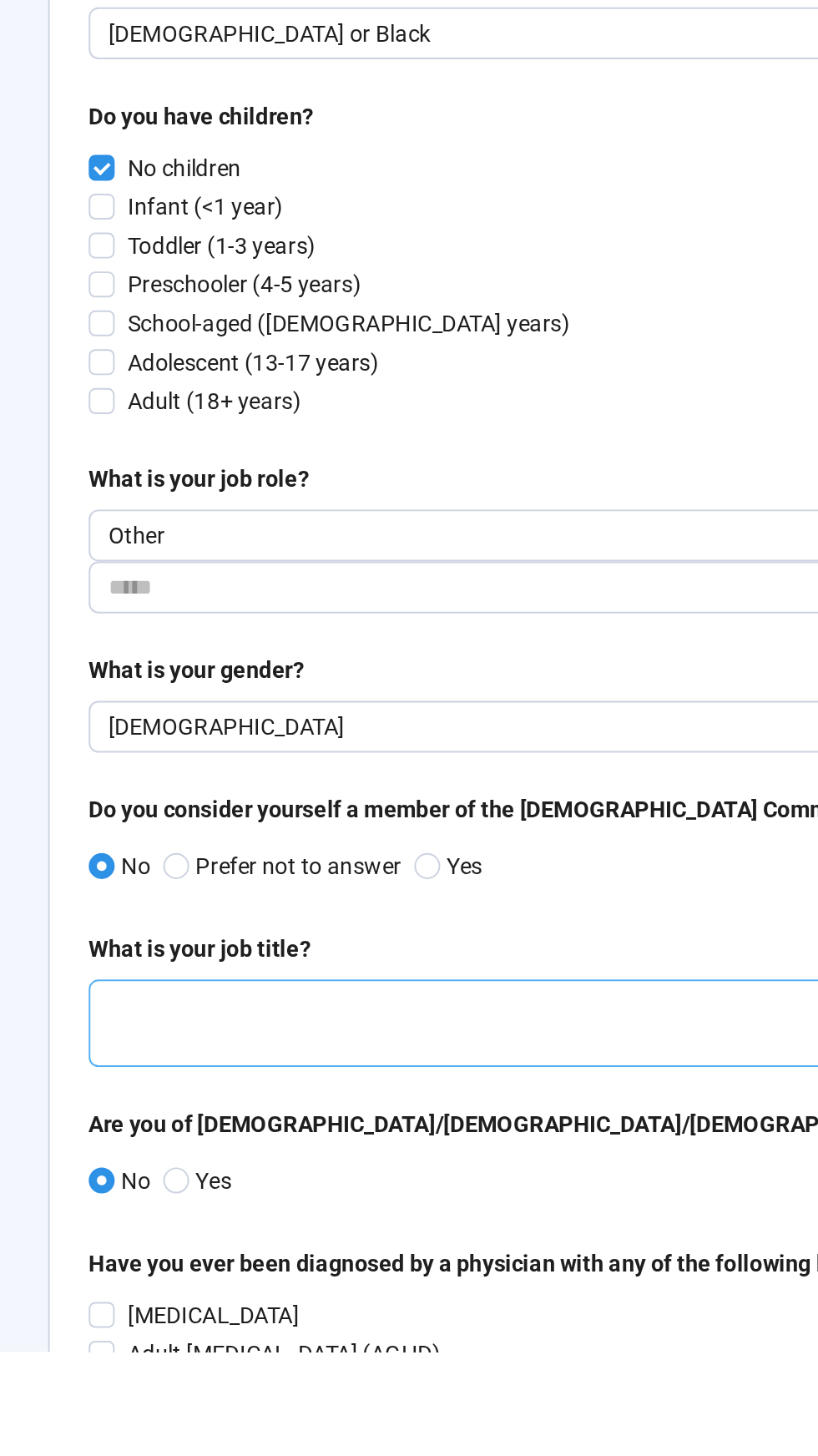
click at [276, 1279] on textarea at bounding box center [499, 1286] width 556 height 45
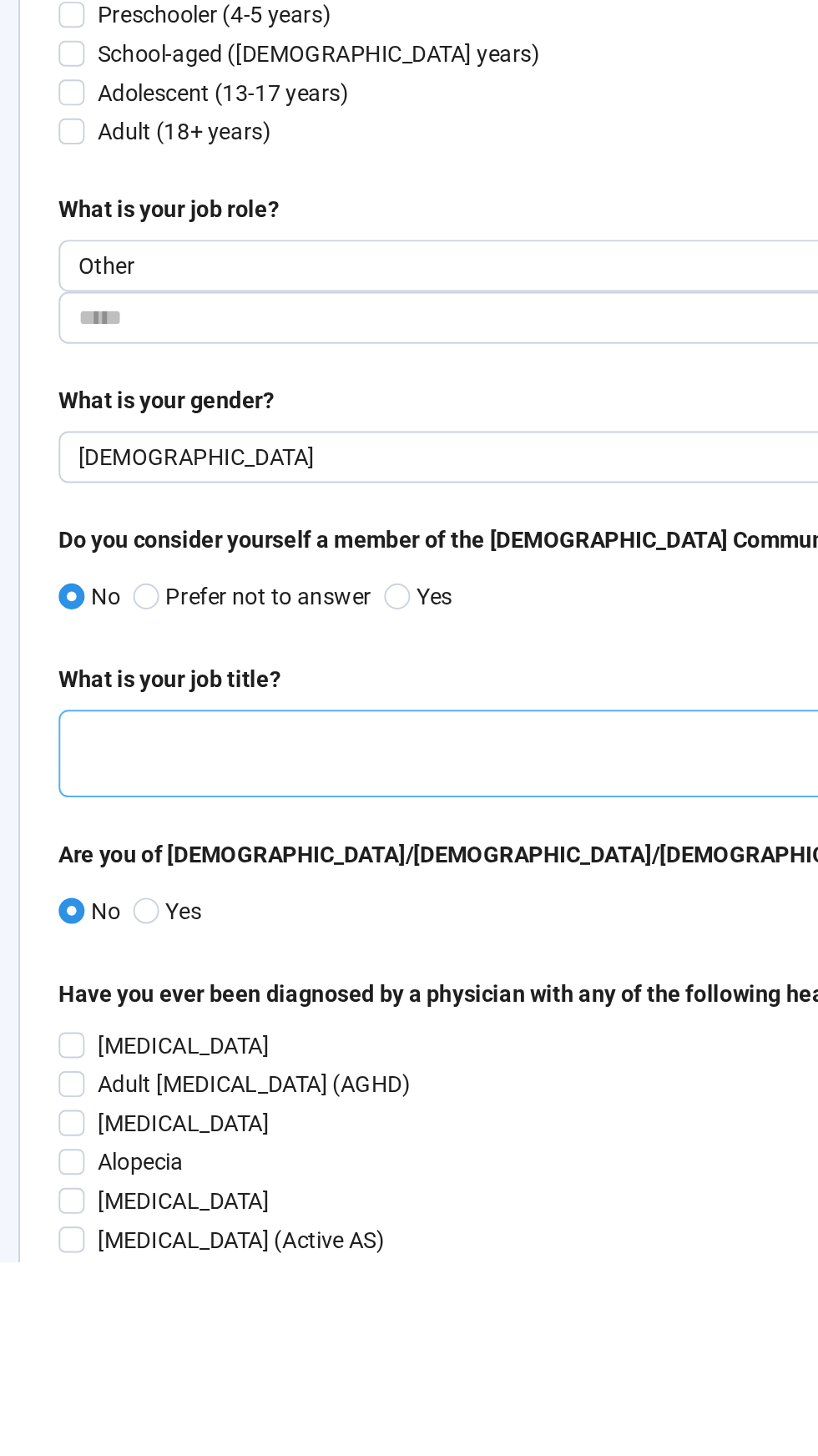
scroll to position [306, 0]
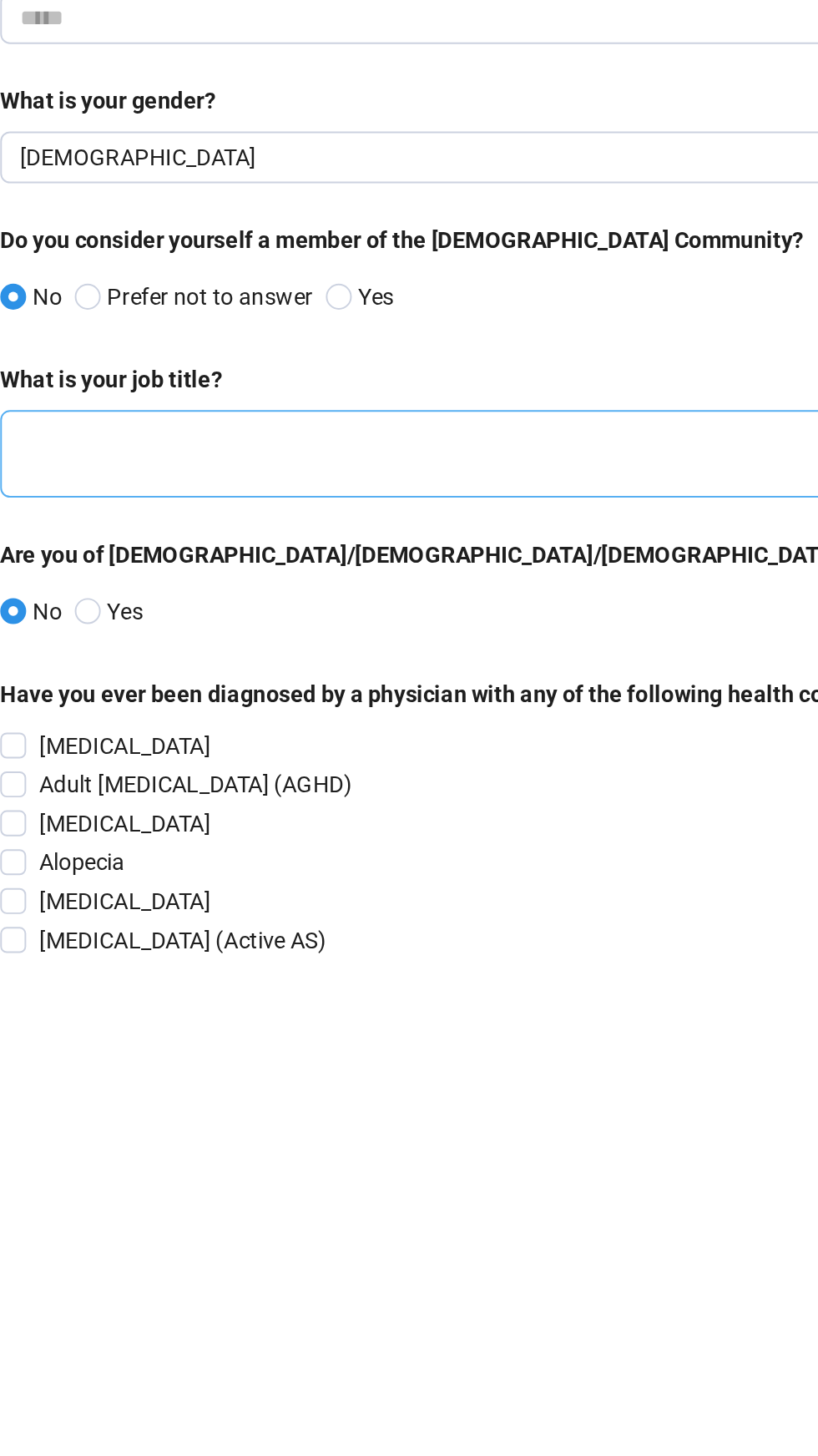
type textarea "*******"
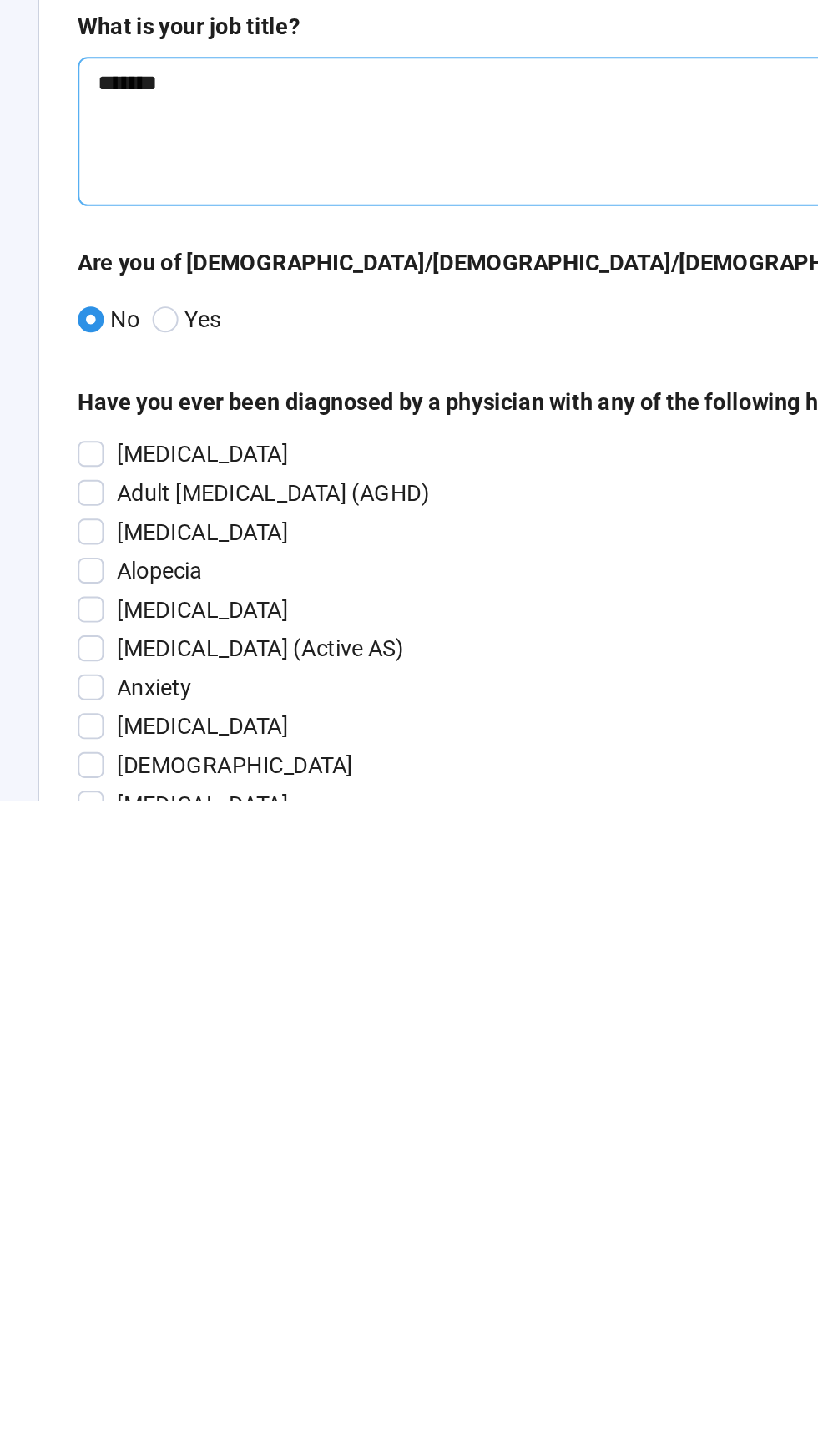
scroll to position [404, 0]
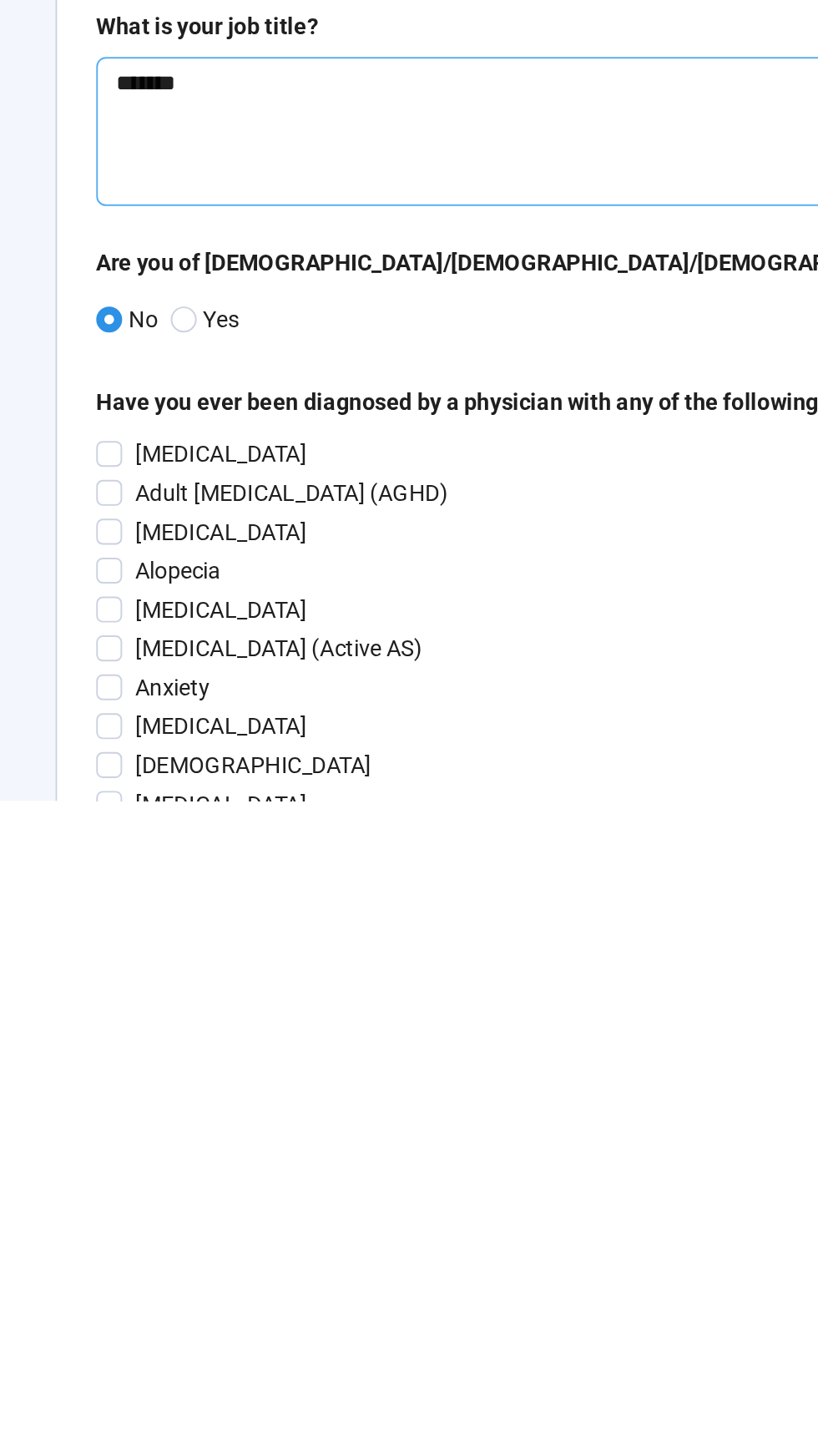
type textarea "*******"
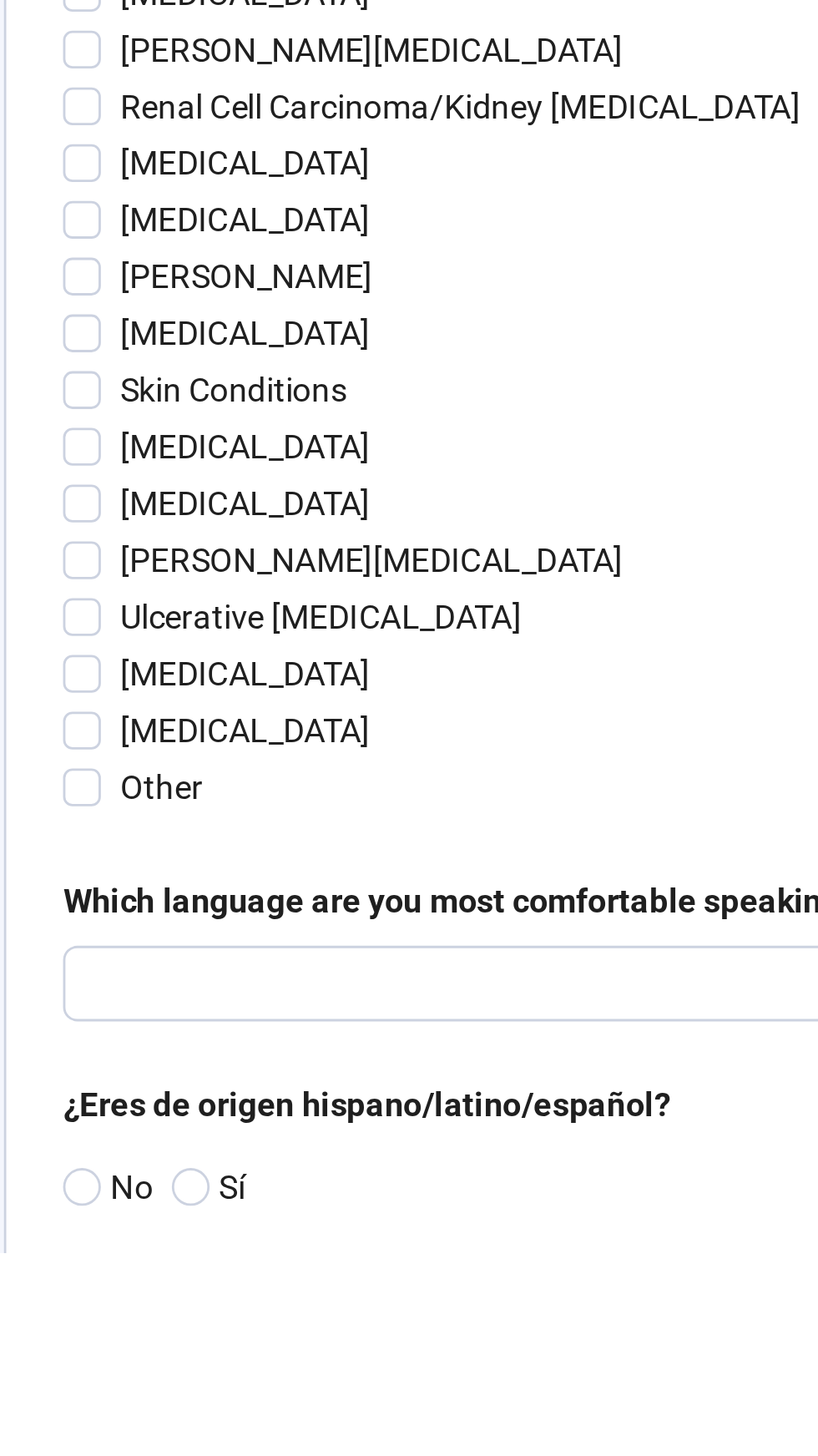
scroll to position [2213, 0]
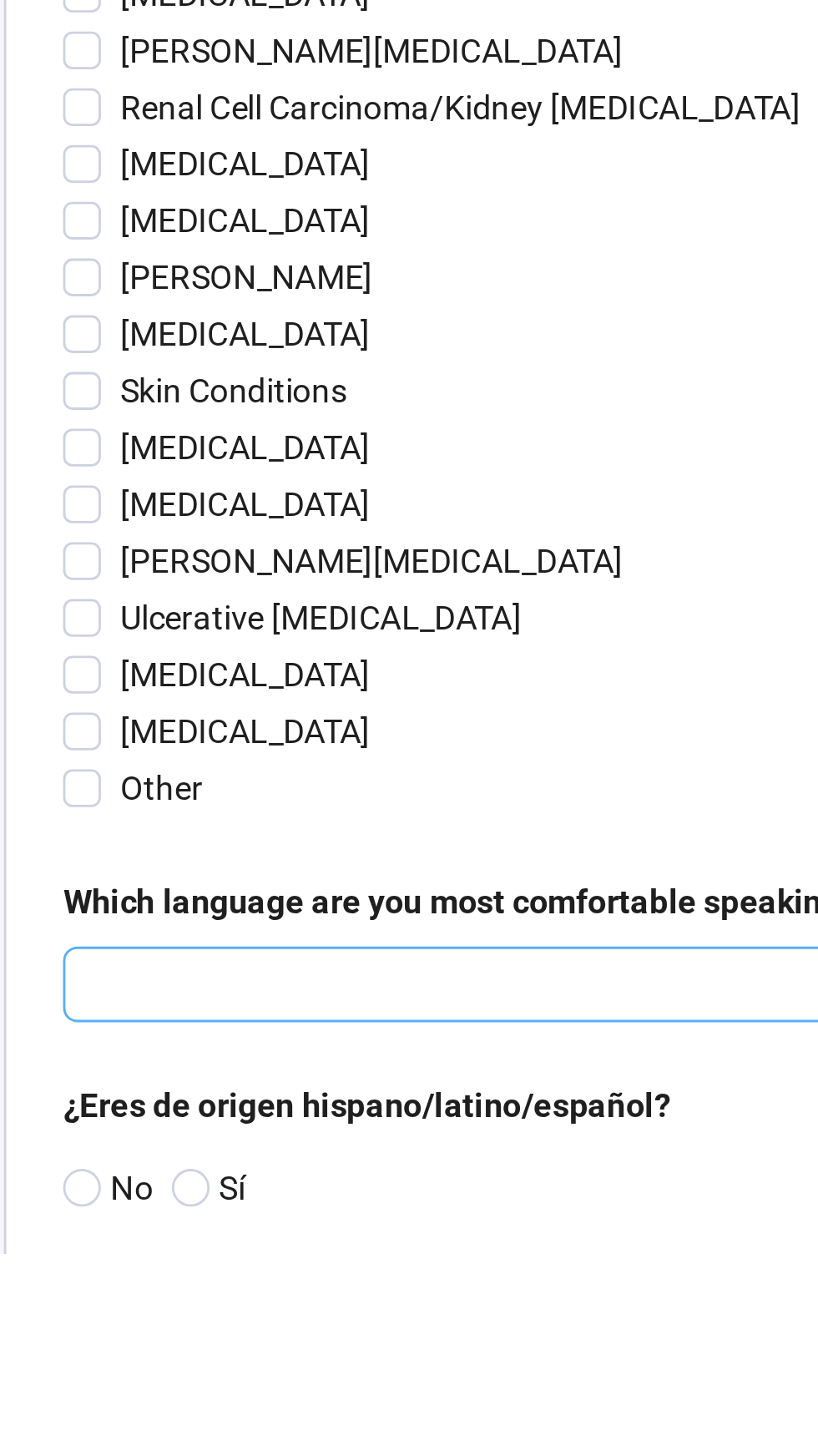
click at [302, 1373] on input "search" at bounding box center [499, 1360] width 536 height 25
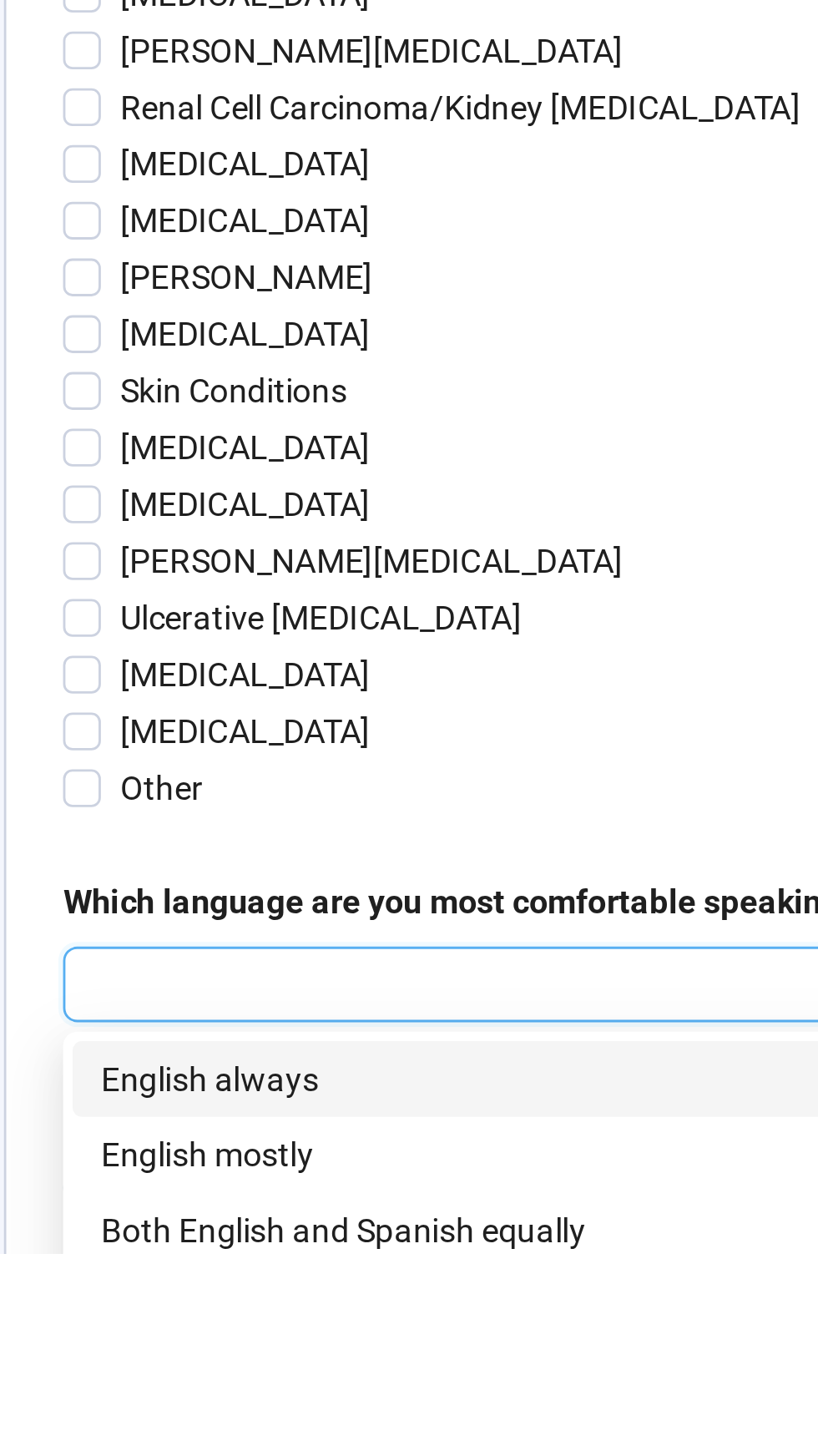
click at [299, 1403] on p "English always" at bounding box center [500, 1394] width 529 height 18
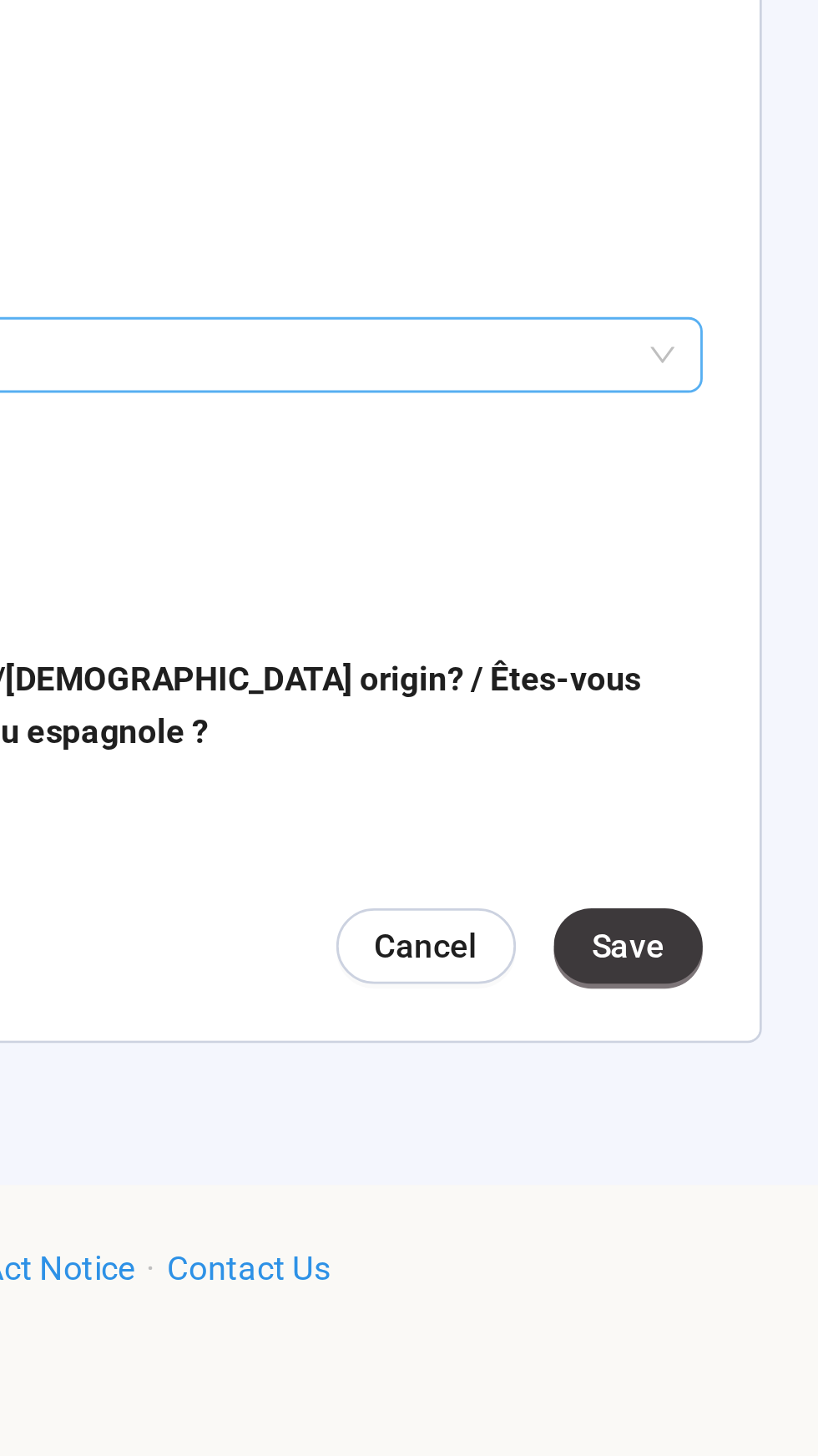
scroll to position [2555, 0]
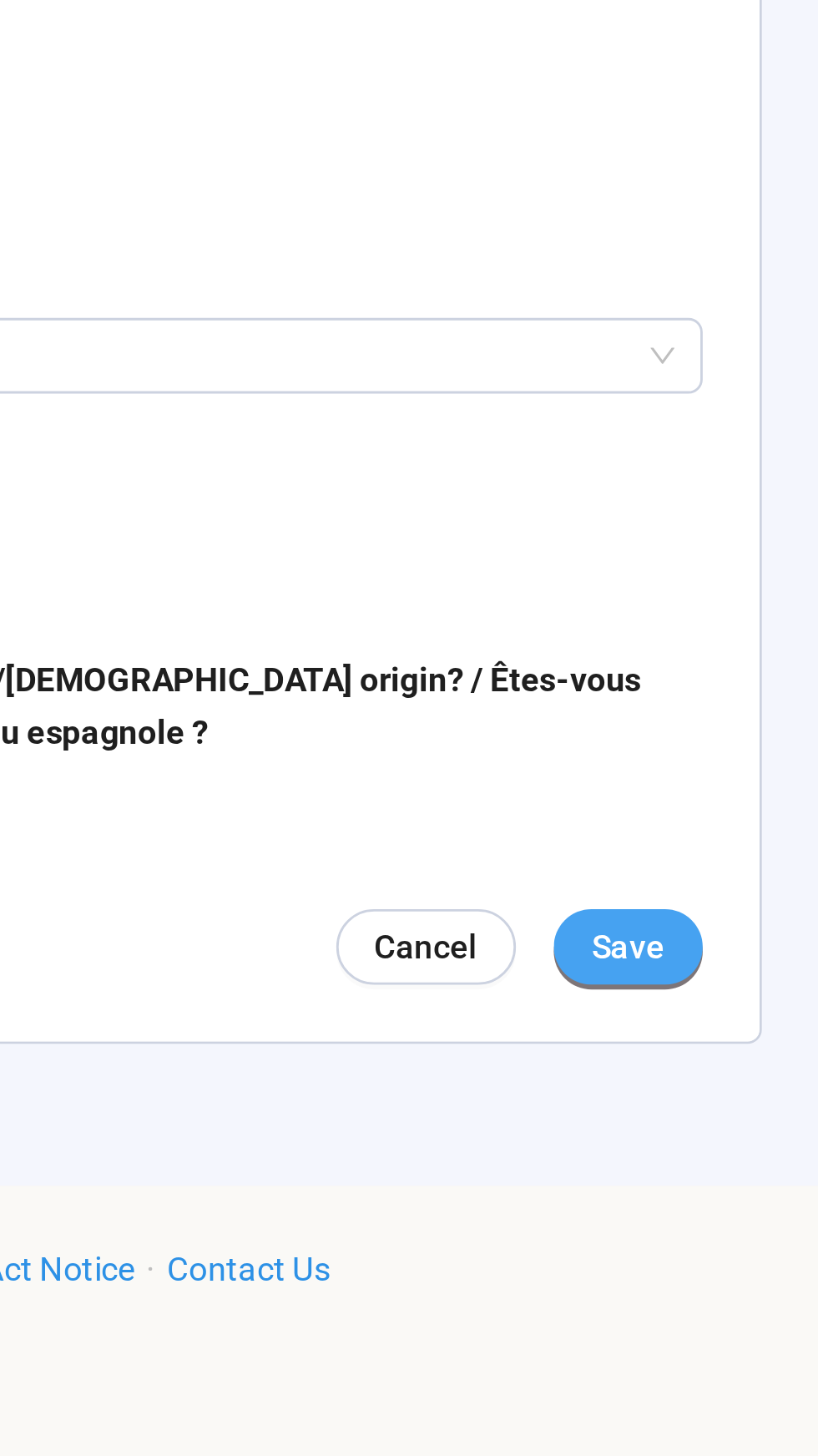
click at [751, 1238] on span "Save" at bounding box center [751, 1229] width 26 height 18
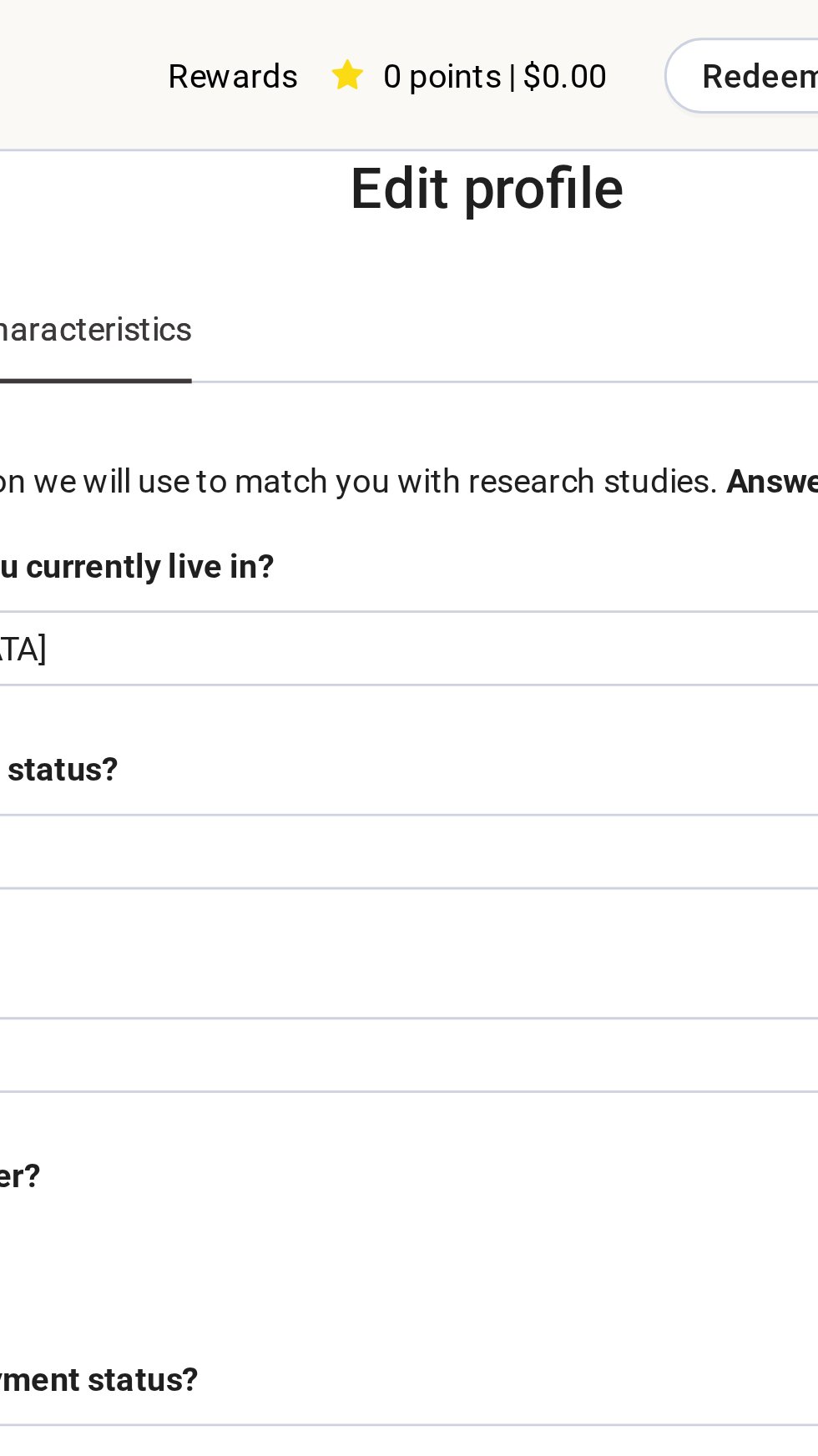
scroll to position [0, 0]
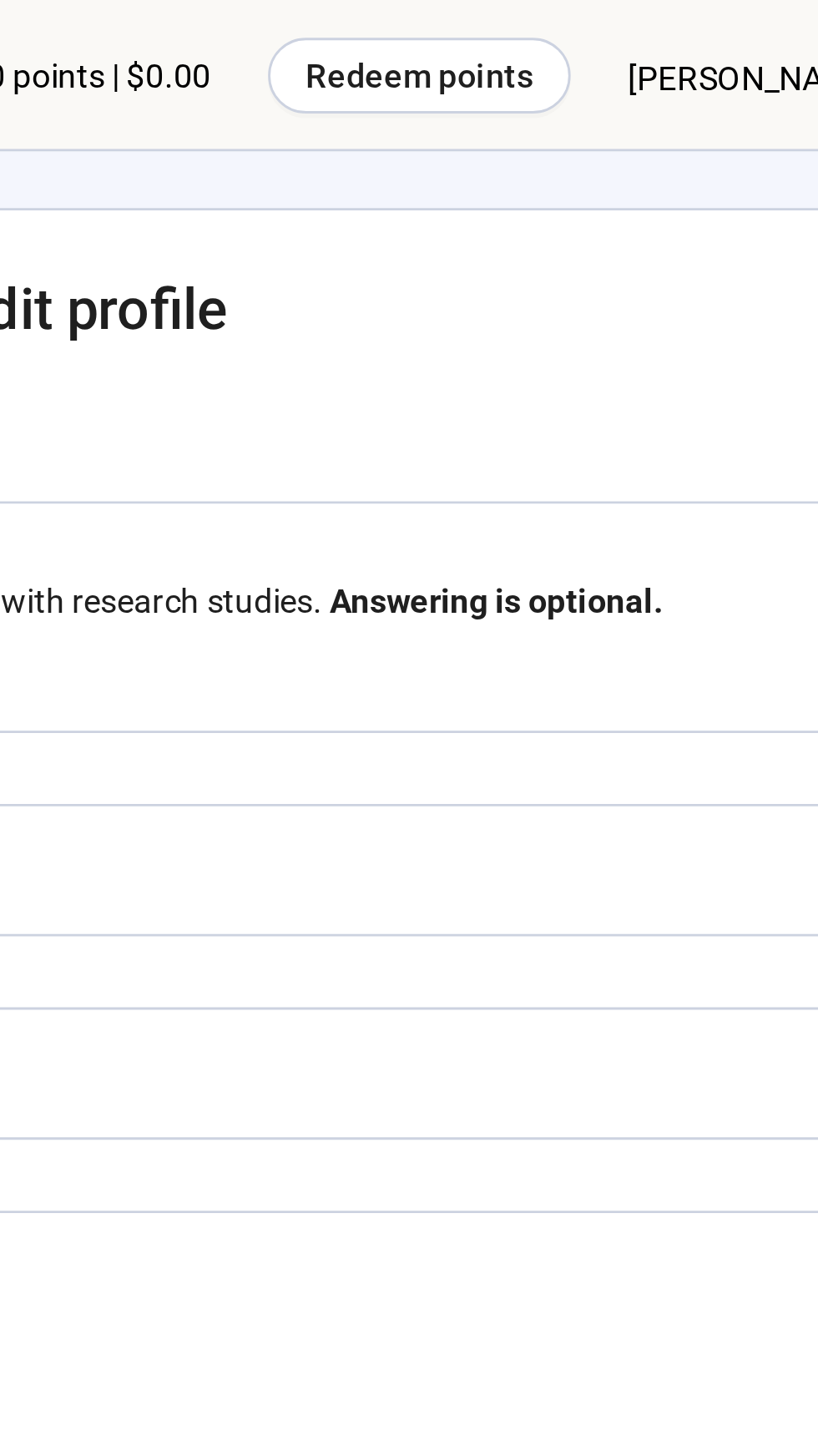
click at [723, 29] on span "[PERSON_NAME]" at bounding box center [733, 28] width 90 height 54
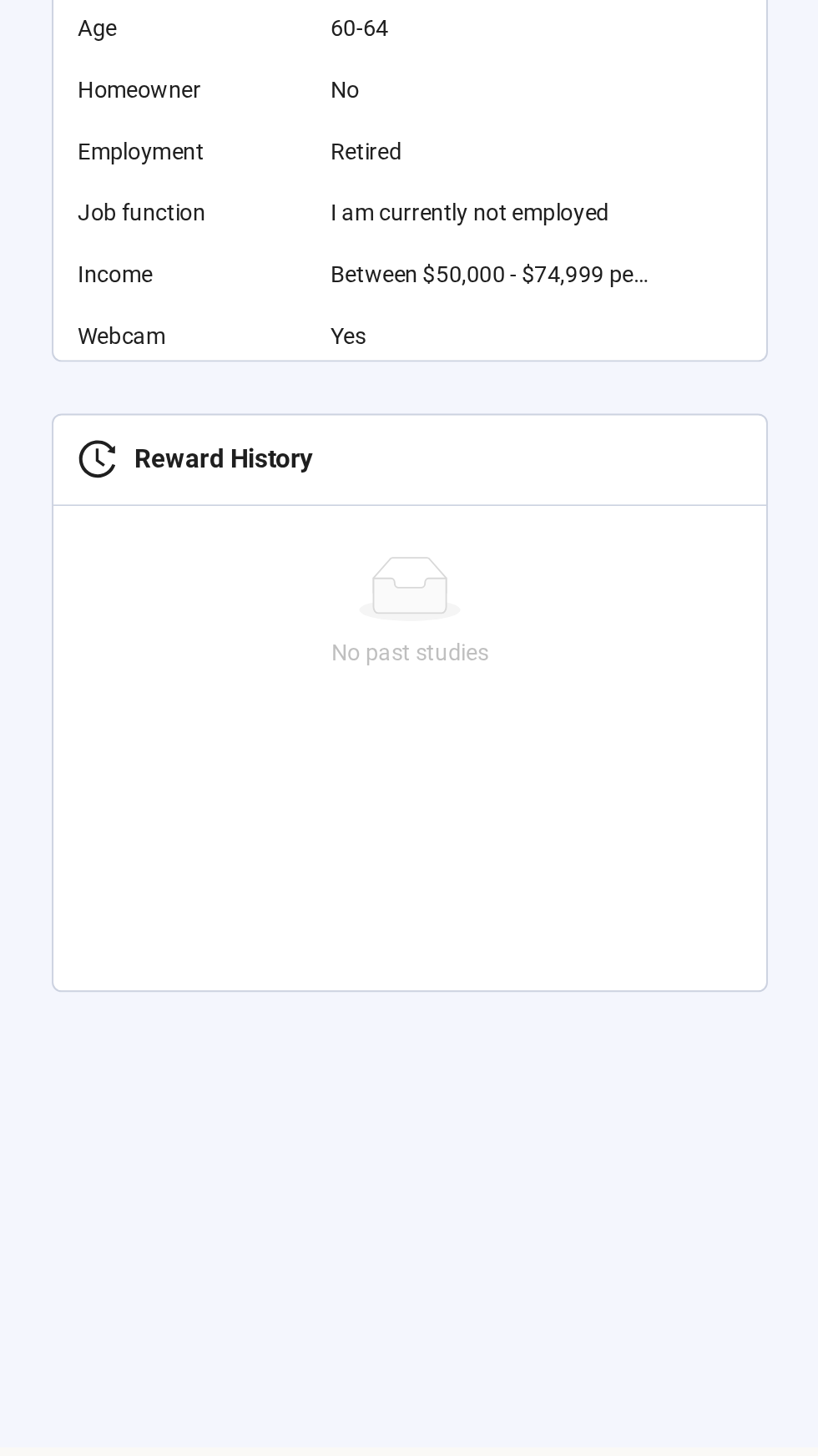
click at [116, 889] on div "Reward History" at bounding box center [110, 889] width 102 height 21
